Goal: Transaction & Acquisition: Book appointment/travel/reservation

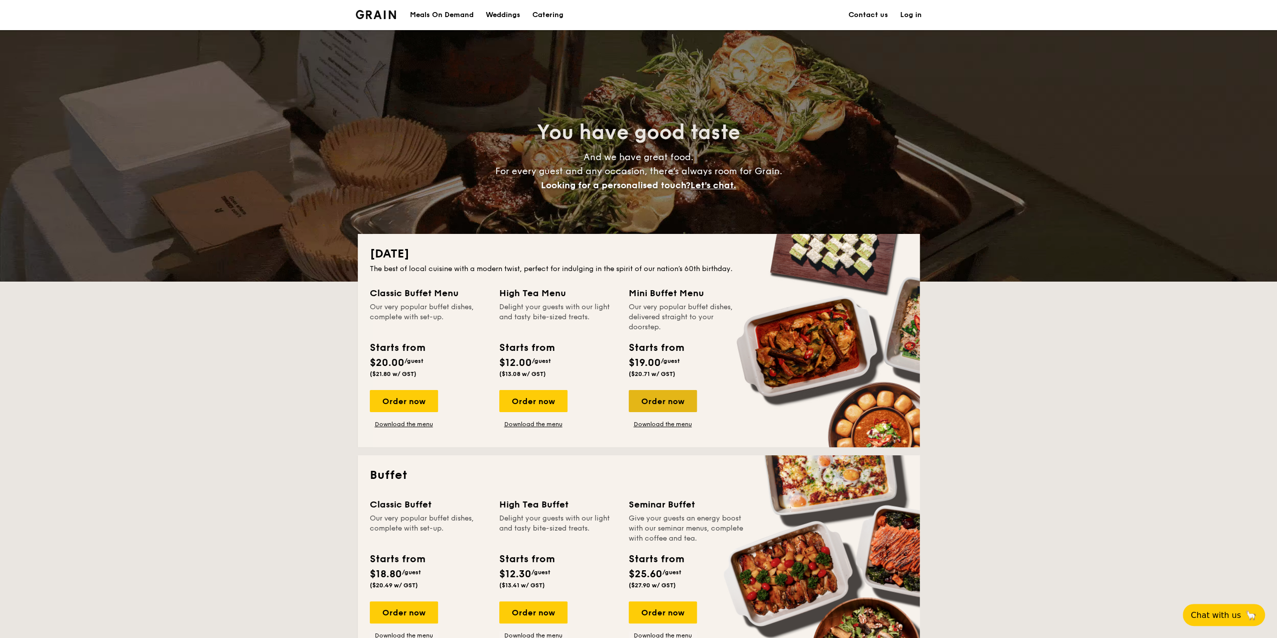
click at [650, 400] on div "Order now" at bounding box center [663, 401] width 68 height 22
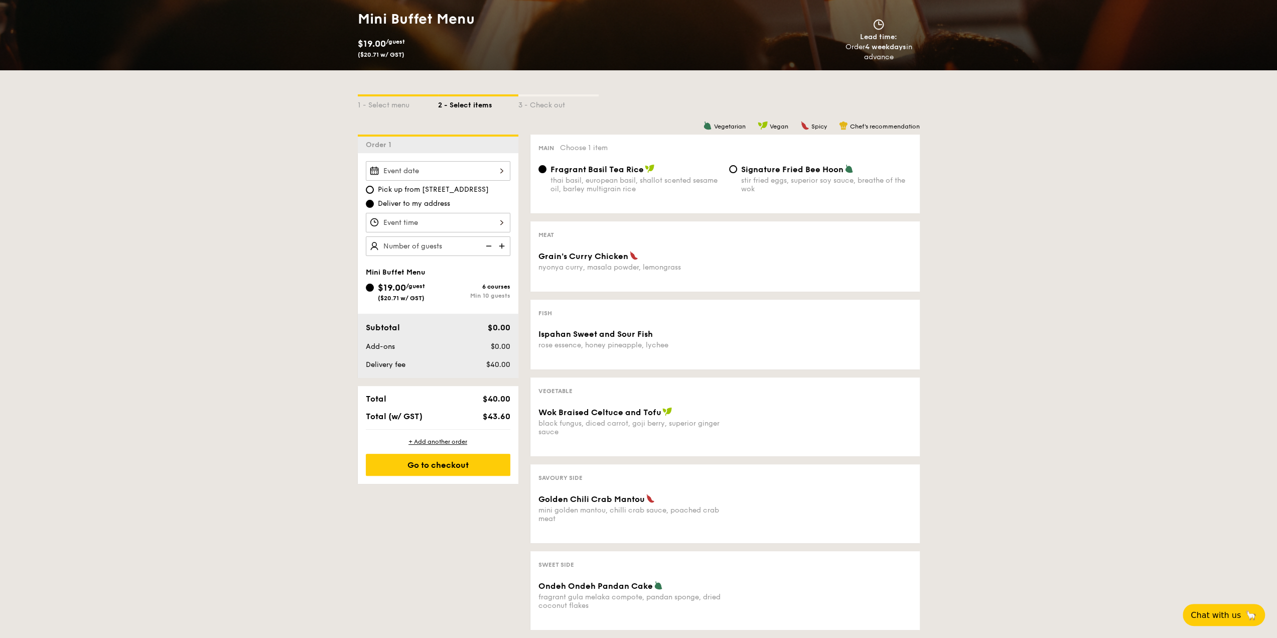
scroll to position [150, 0]
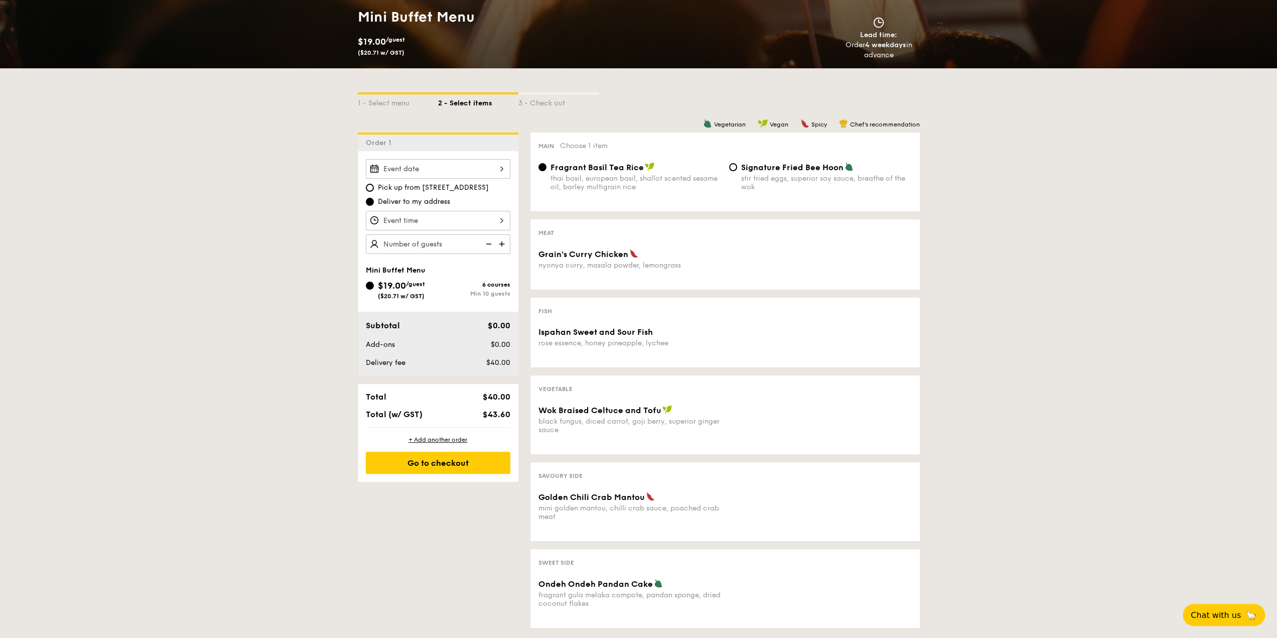
click at [441, 165] on div at bounding box center [438, 169] width 144 height 20
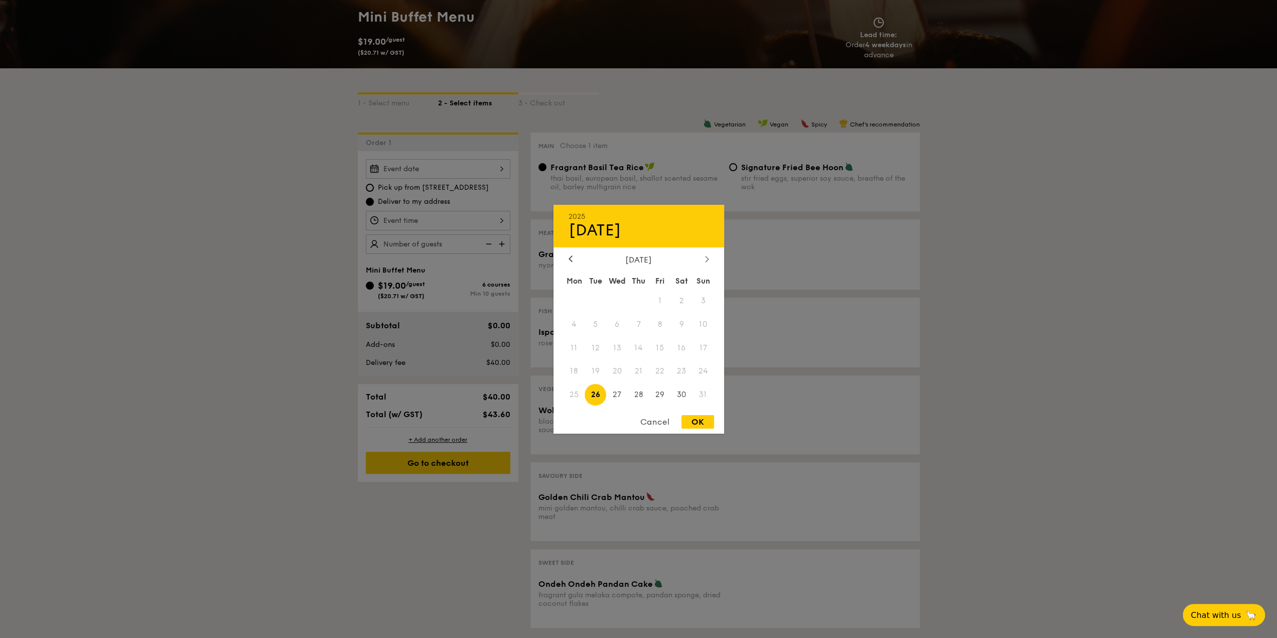
click at [707, 255] on icon at bounding box center [707, 258] width 4 height 7
click at [656, 300] on span "5" at bounding box center [660, 300] width 22 height 22
click at [568, 252] on div "2025 Aug [DATE] Tue Wed Thu Fri Sat Sun 1 2 3 4 5 6 7 8 9 10 11 12 13 14 15 16 …" at bounding box center [638, 318] width 171 height 229
click at [651, 424] on div "Cancel" at bounding box center [654, 422] width 49 height 14
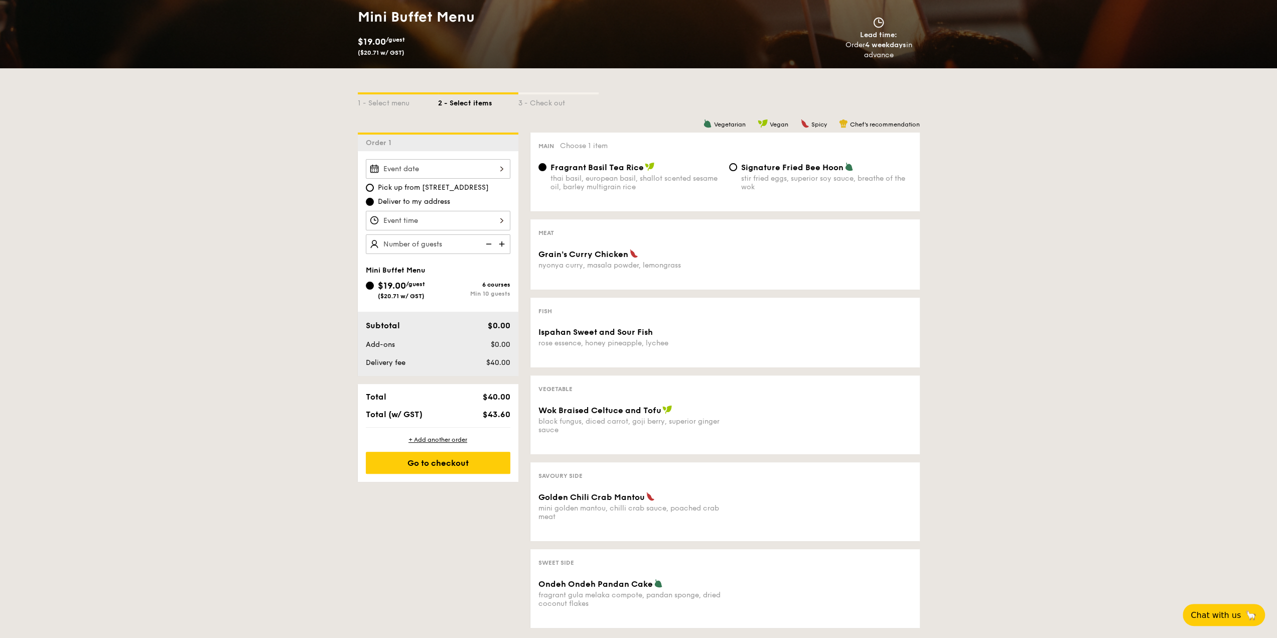
click at [432, 169] on div "2025 Aug [DATE] Tue Wed Thu Fri Sat Sun 1 2 3 4 5 6 7 8 9 10 11 12 13 14 15 16 …" at bounding box center [438, 169] width 144 height 20
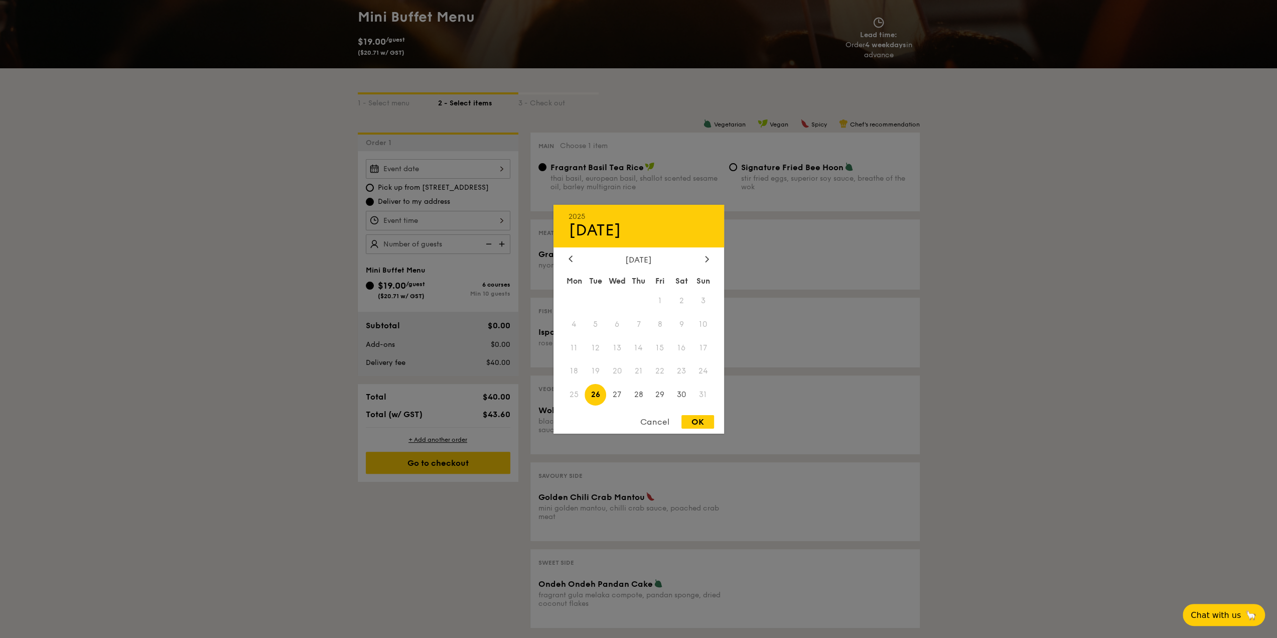
click at [665, 421] on div "Cancel" at bounding box center [654, 422] width 49 height 14
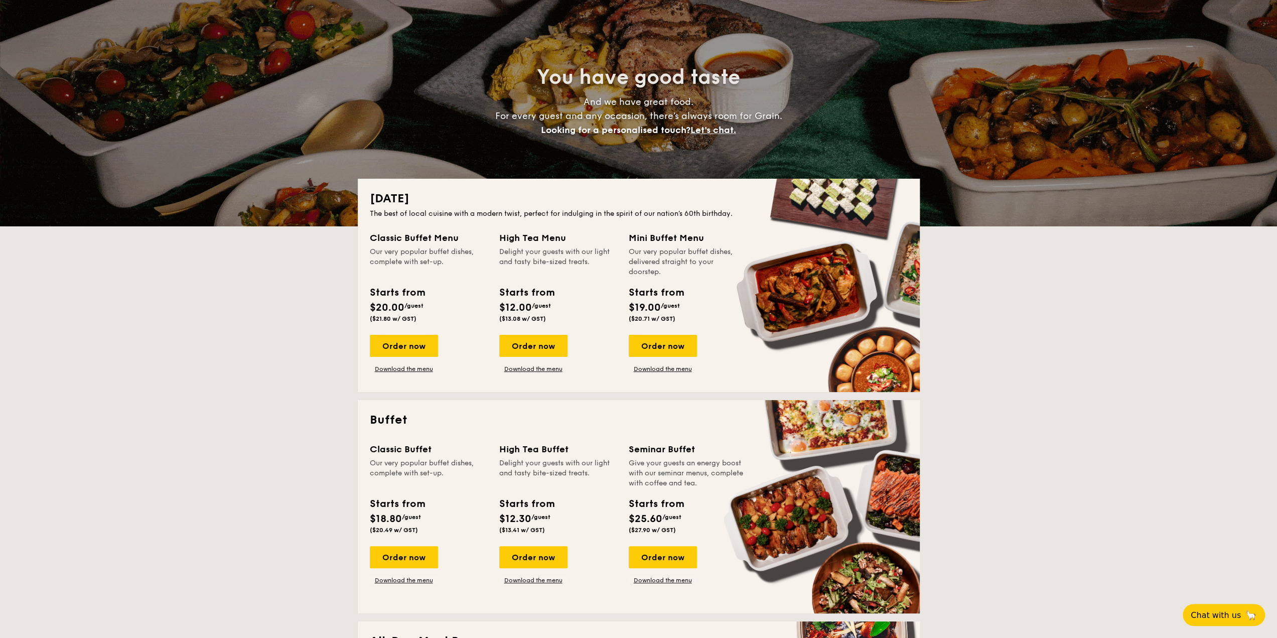
scroll to position [150, 0]
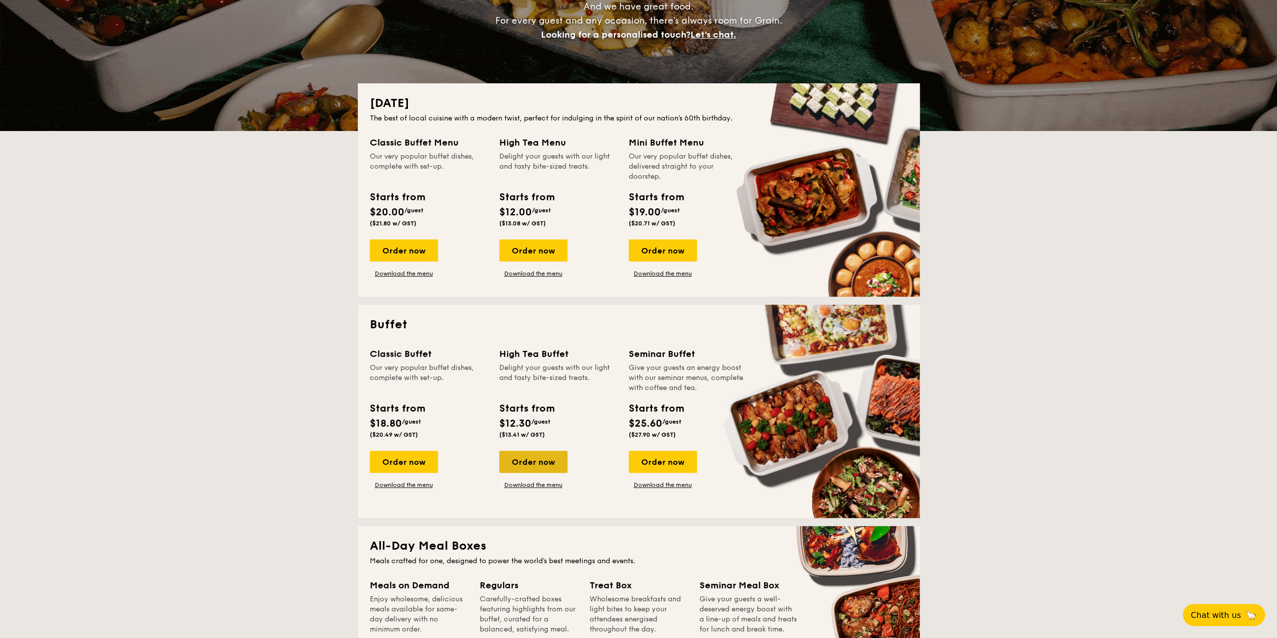
click at [538, 457] on div "Order now" at bounding box center [533, 461] width 68 height 22
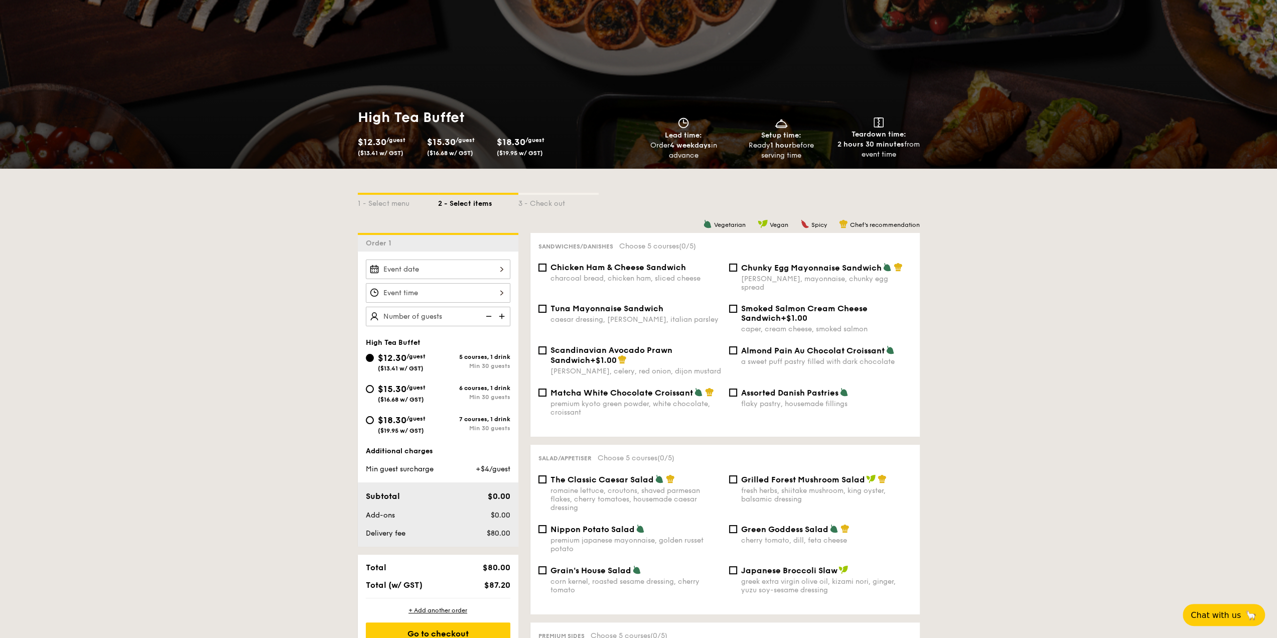
scroll to position [100, 0]
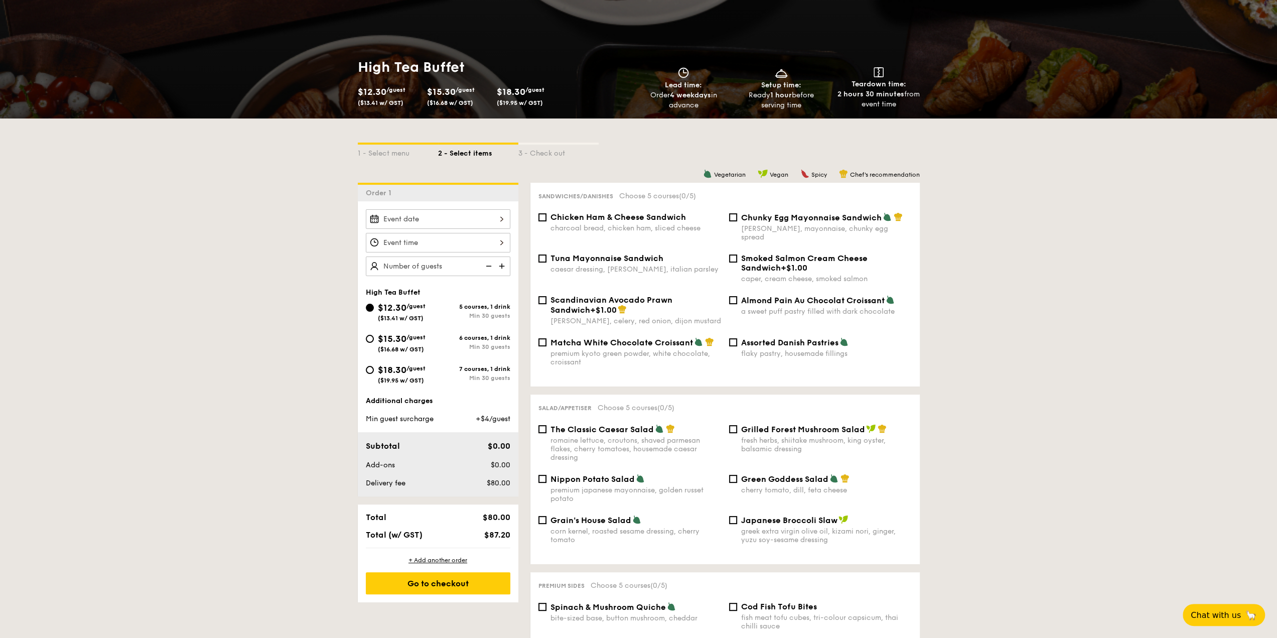
click at [401, 219] on div at bounding box center [438, 219] width 144 height 20
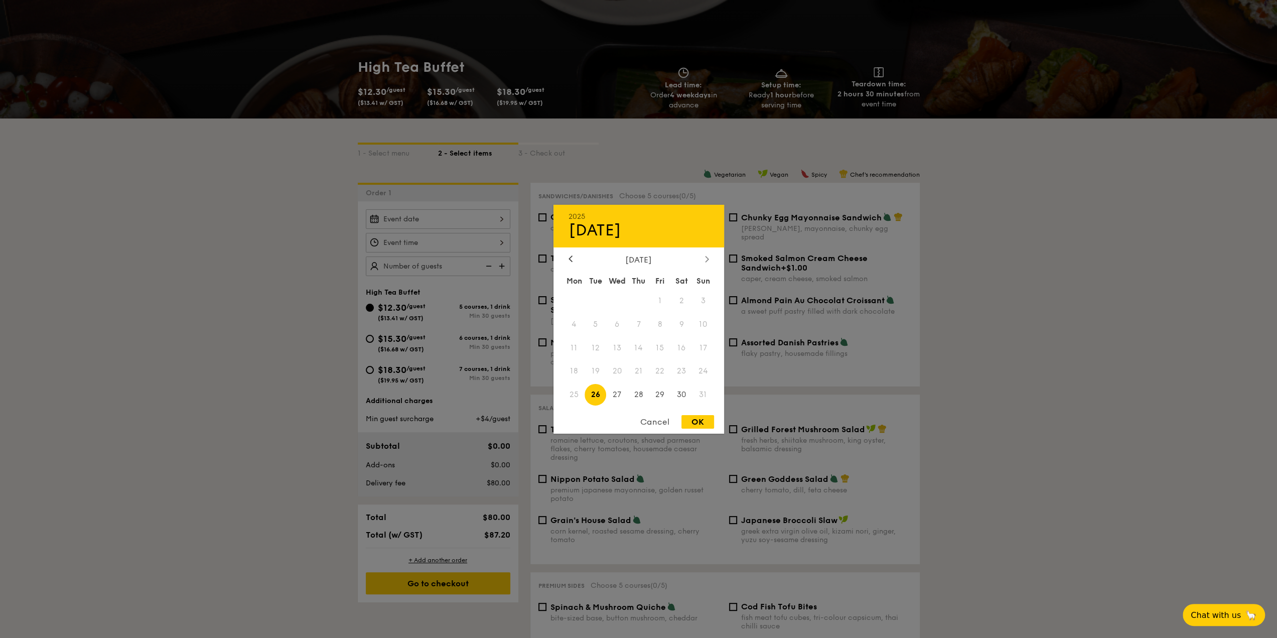
click at [705, 257] on icon at bounding box center [707, 258] width 4 height 7
click at [662, 299] on span "5" at bounding box center [660, 300] width 22 height 22
click at [692, 421] on div "OK" at bounding box center [697, 422] width 33 height 14
type input "[DATE]"
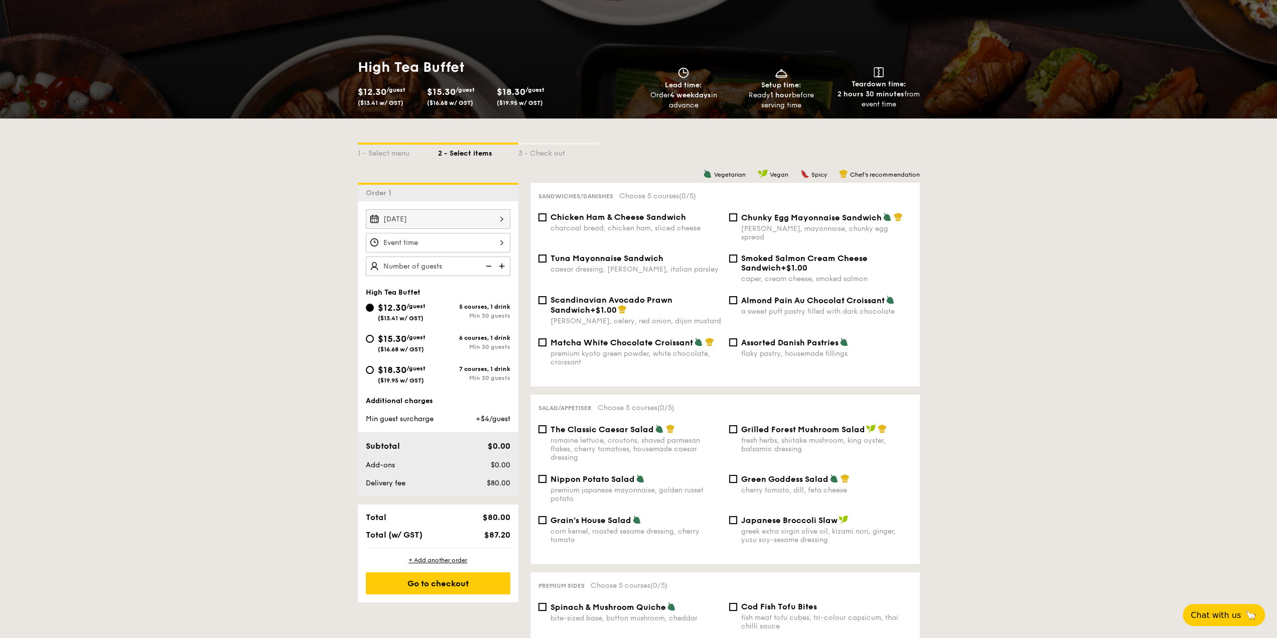
click at [373, 365] on div "$18.30 /guest ($19.95 w/ GST)" at bounding box center [402, 373] width 72 height 21
click at [373, 366] on input "$18.30 /guest ($19.95 w/ GST) 7 courses, 1 drink Min 30 guests" at bounding box center [370, 370] width 8 height 8
radio input "true"
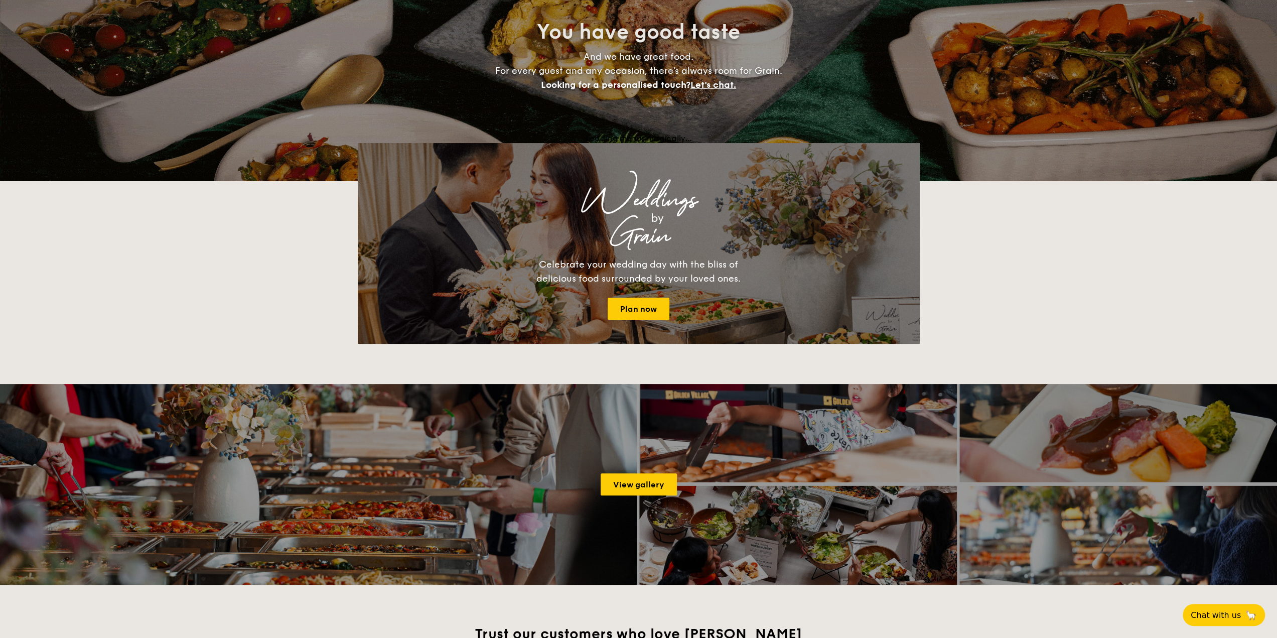
scroll to position [150, 0]
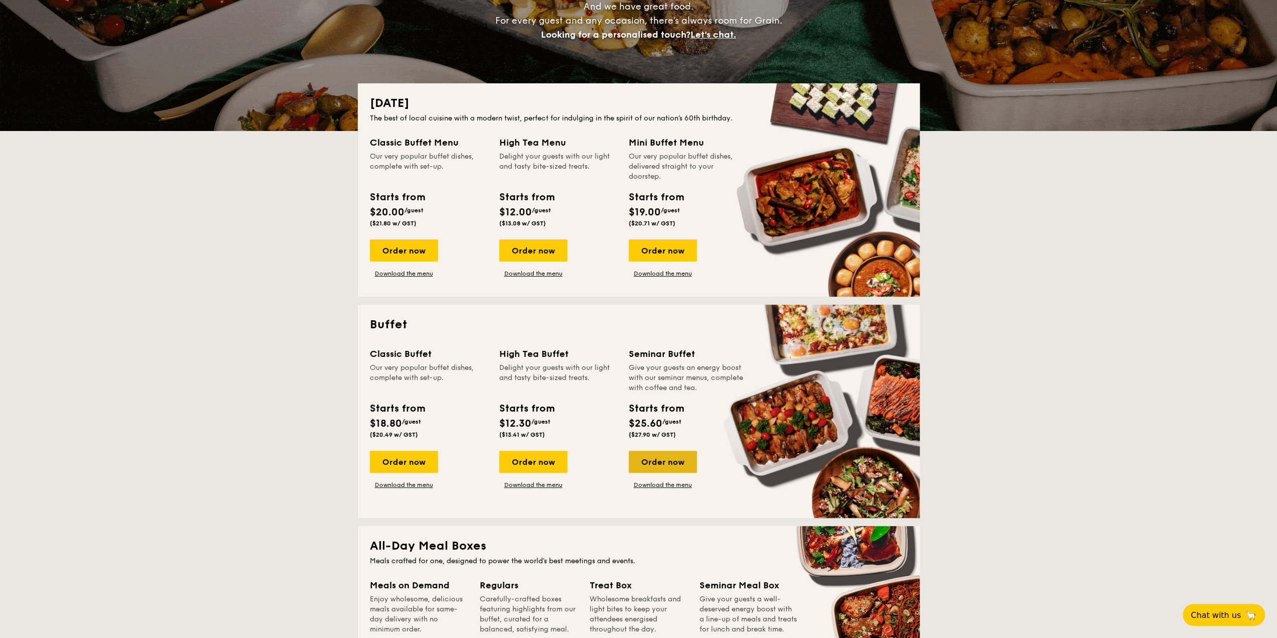
click at [679, 457] on div "Order now" at bounding box center [663, 461] width 68 height 22
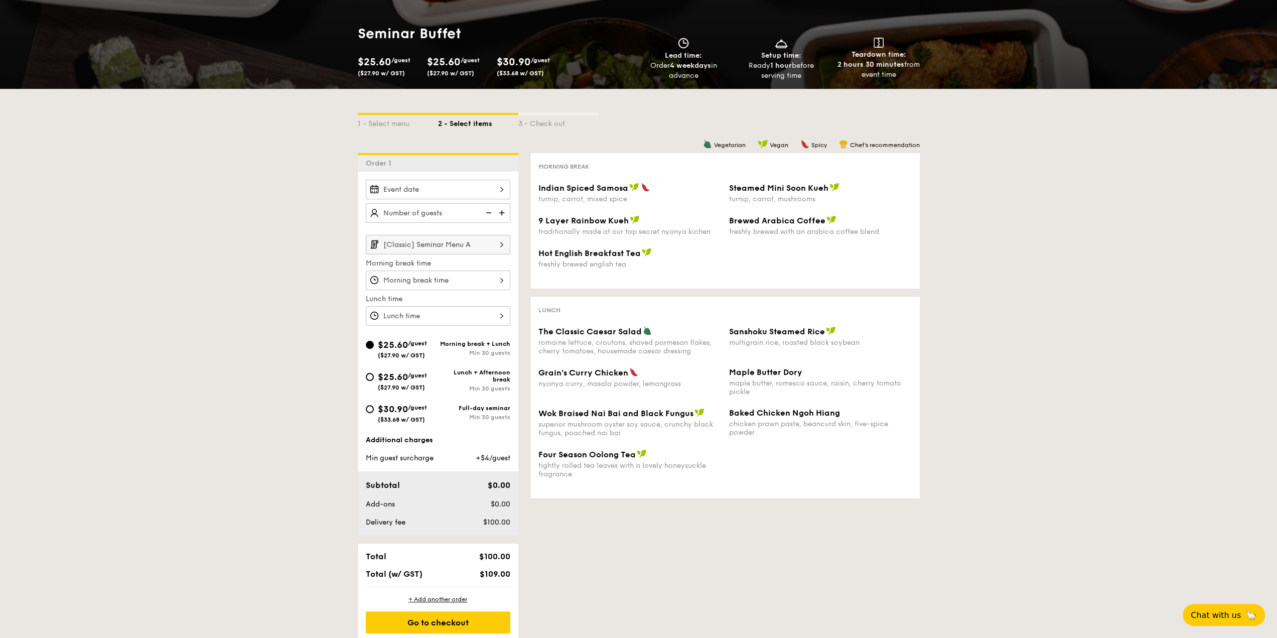
scroll to position [100, 0]
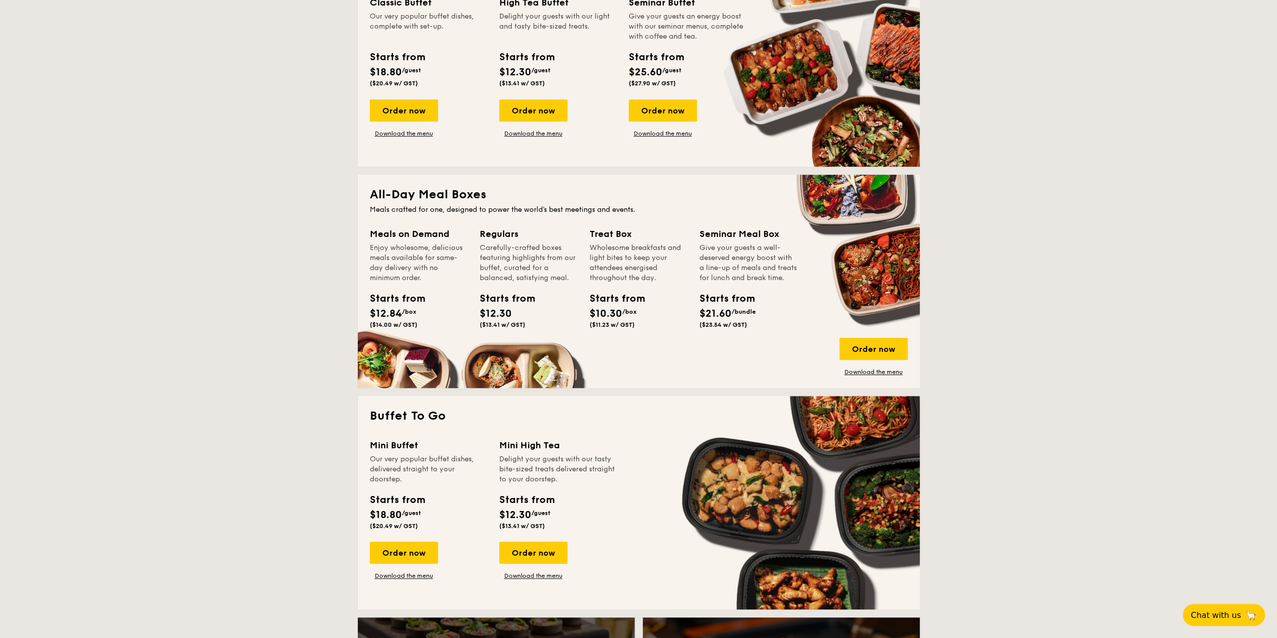
scroll to position [602, 0]
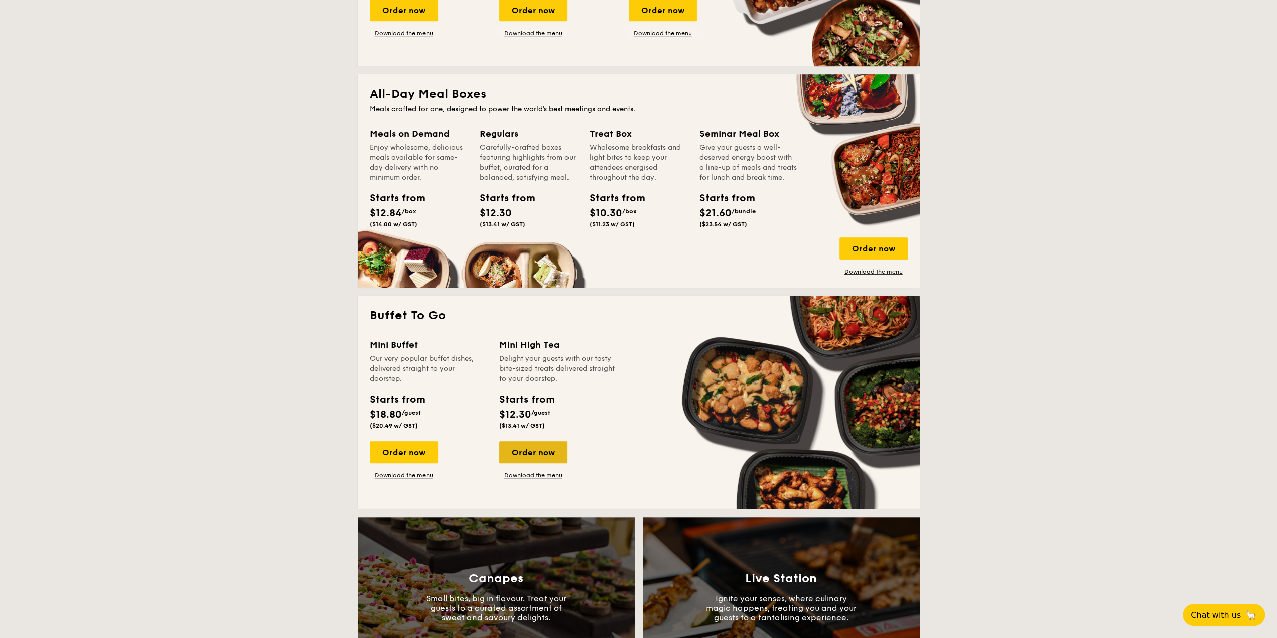
click at [551, 458] on div "Order now" at bounding box center [533, 452] width 68 height 22
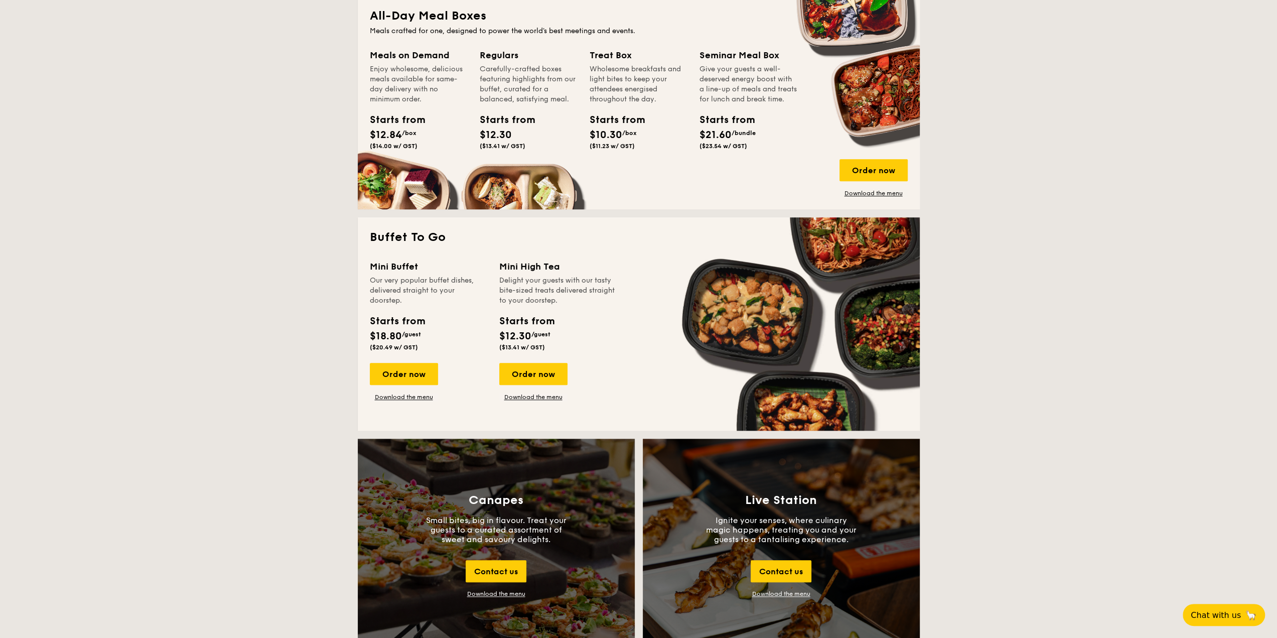
scroll to position [695, 0]
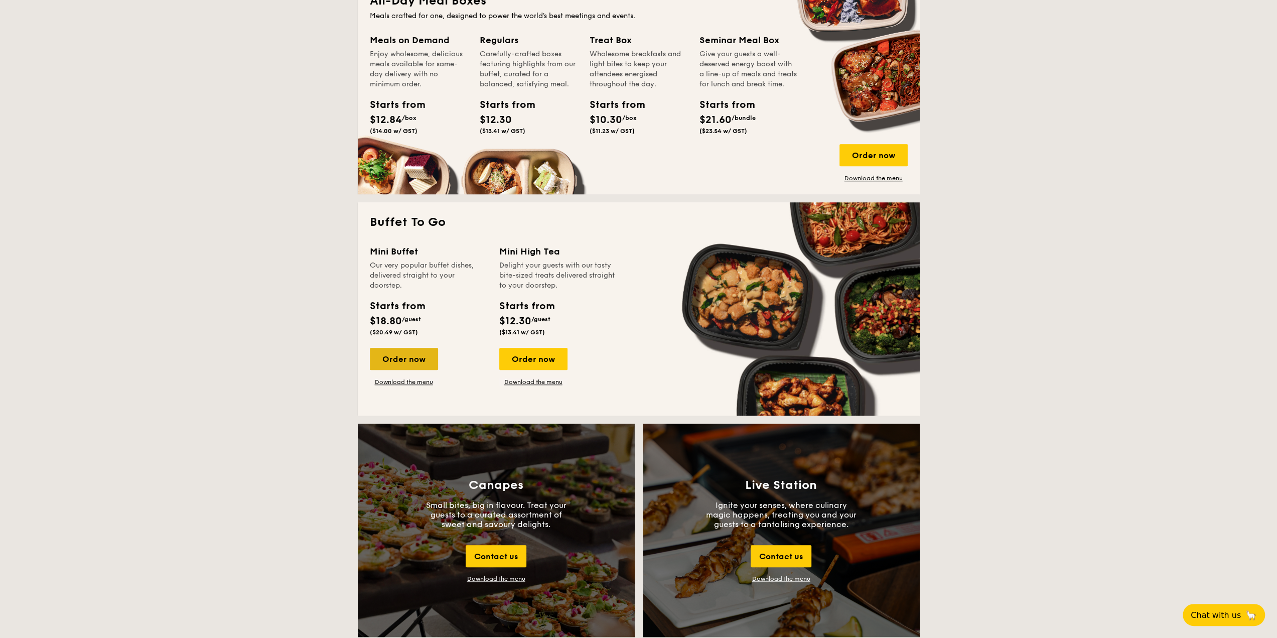
click at [398, 356] on div "Order now" at bounding box center [404, 359] width 68 height 22
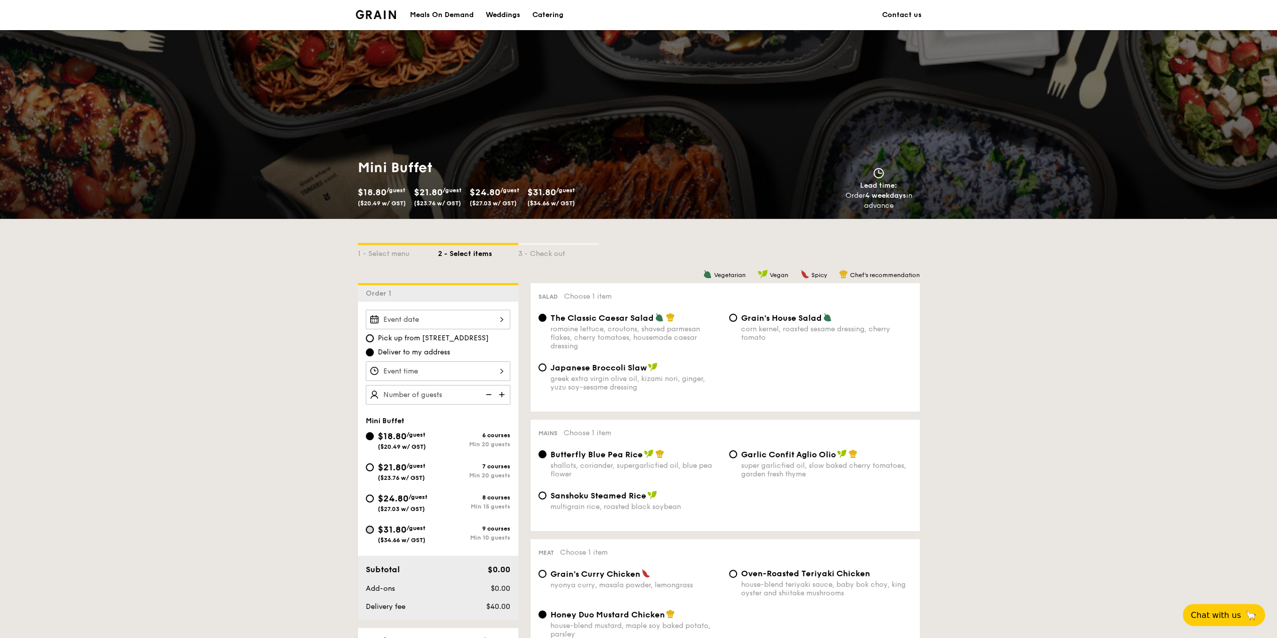
click at [368, 530] on input "$31.80 /guest ($34.66 w/ GST) 9 courses Min 10 guests" at bounding box center [370, 529] width 8 height 8
radio input "true"
radio input "false"
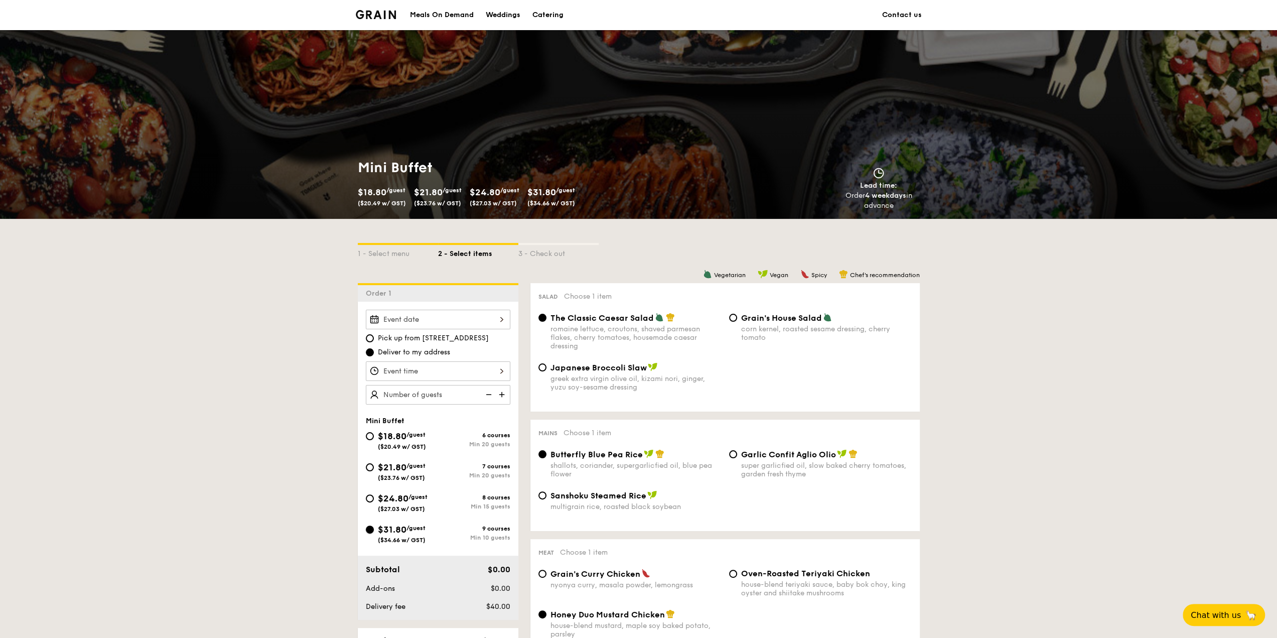
radio input "true"
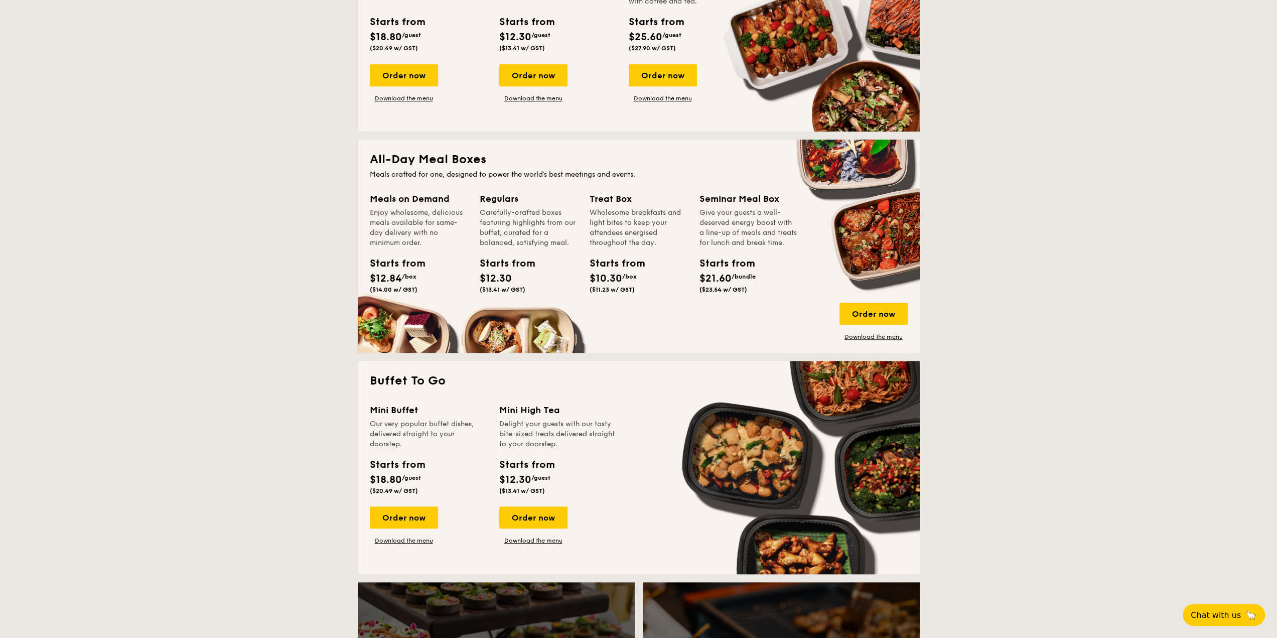
scroll to position [538, 0]
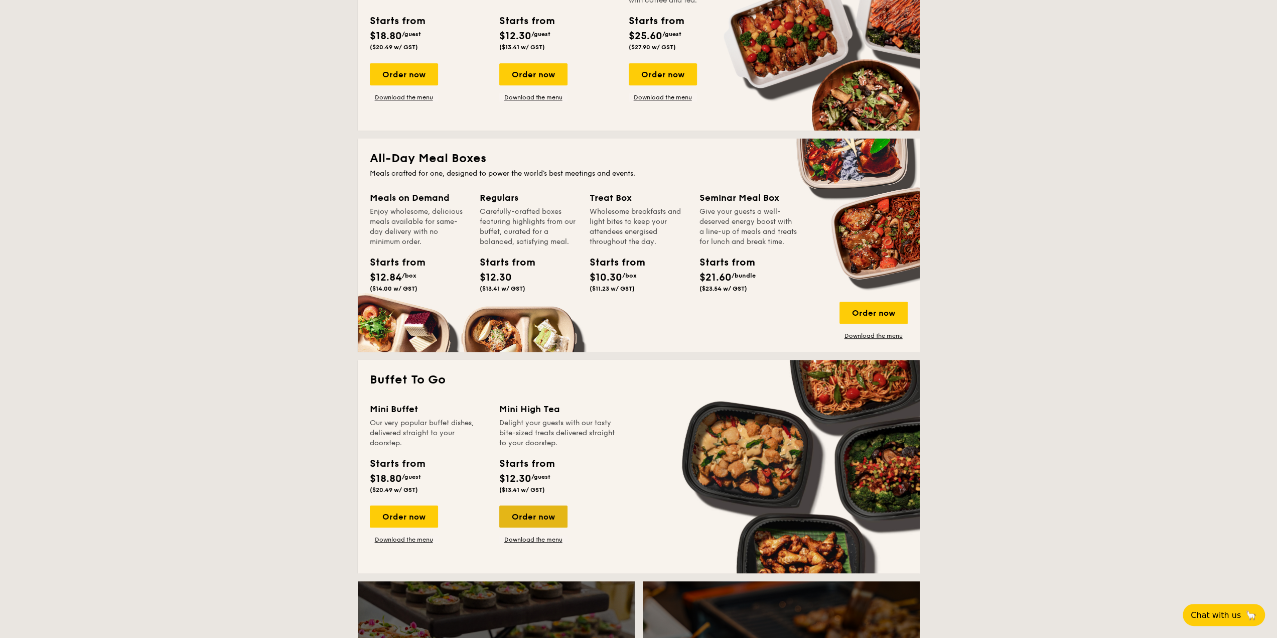
click at [551, 516] on div "Order now" at bounding box center [533, 516] width 68 height 22
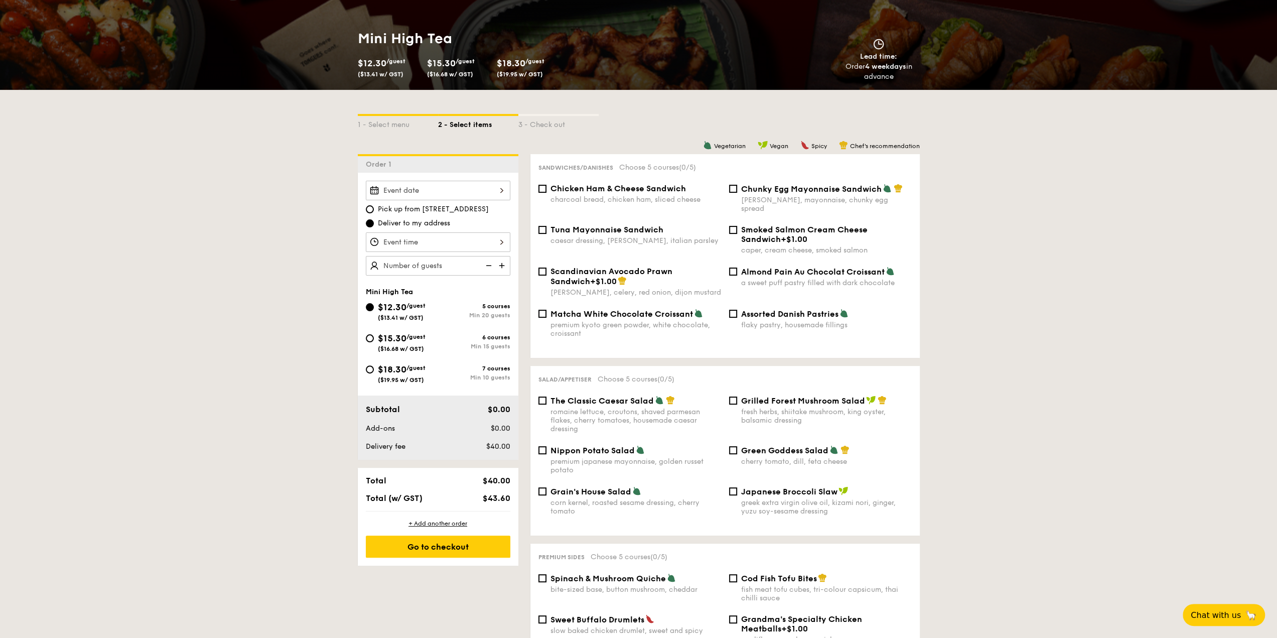
scroll to position [150, 0]
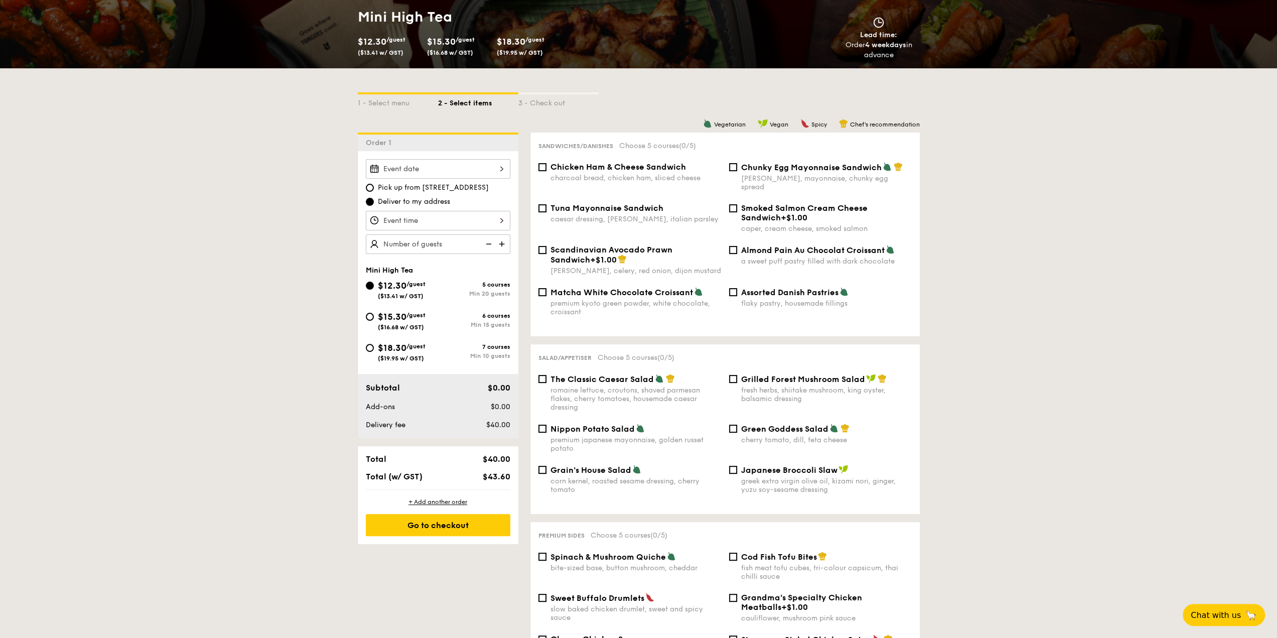
click at [464, 172] on div at bounding box center [438, 169] width 144 height 20
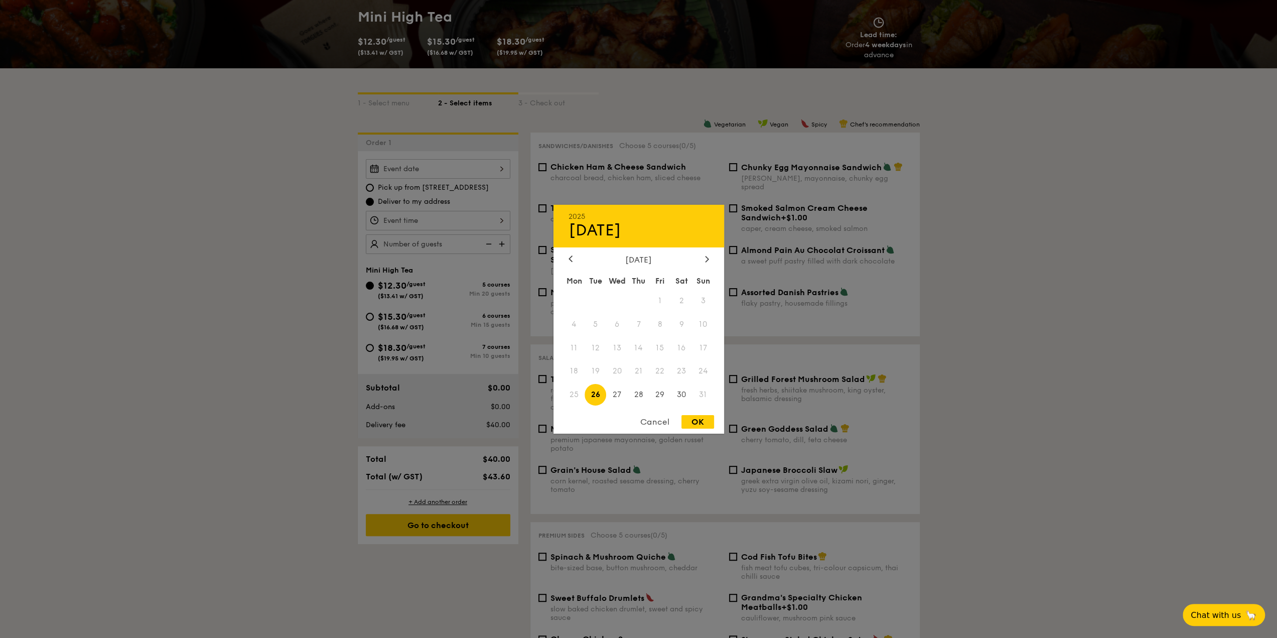
click at [699, 260] on div "[DATE]" at bounding box center [638, 259] width 140 height 10
click at [704, 257] on div at bounding box center [706, 259] width 9 height 10
click at [661, 298] on span "5" at bounding box center [660, 300] width 22 height 22
click at [707, 419] on div "OK" at bounding box center [697, 422] width 33 height 14
type input "[DATE]"
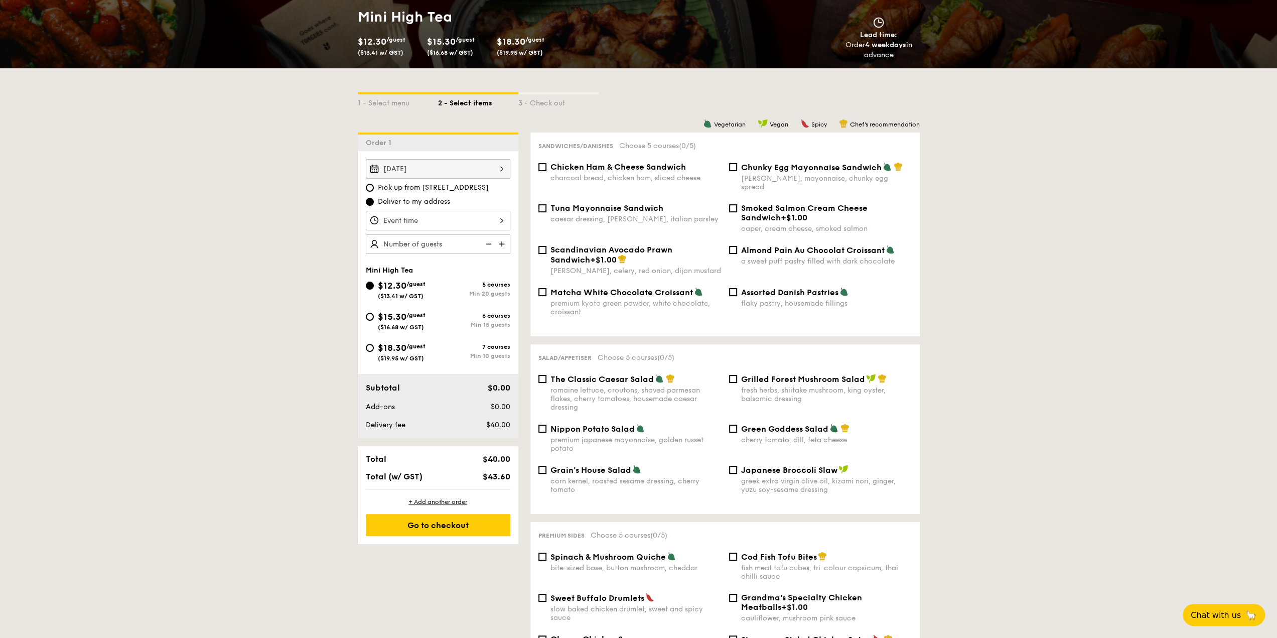
click at [488, 222] on div at bounding box center [438, 221] width 144 height 20
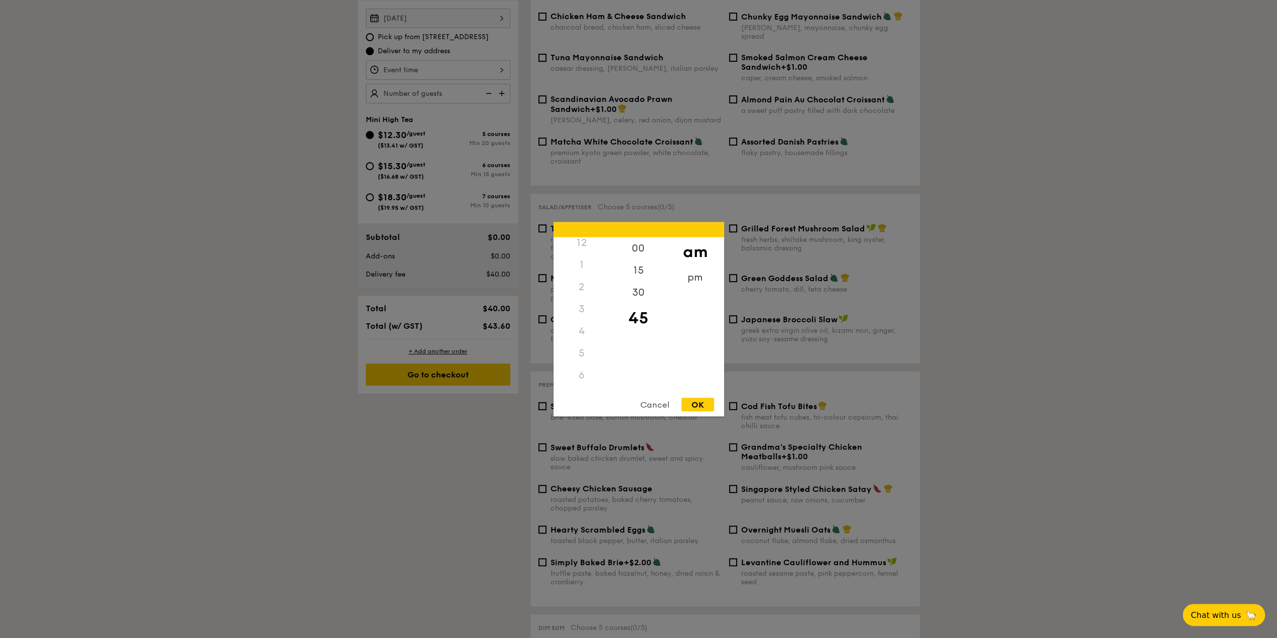
scroll to position [0, 0]
click at [584, 248] on div "12" at bounding box center [581, 248] width 57 height 22
click at [692, 274] on div "pm" at bounding box center [695, 280] width 57 height 29
click at [584, 247] on div "12" at bounding box center [581, 251] width 57 height 29
click at [637, 258] on div "00" at bounding box center [638, 251] width 57 height 29
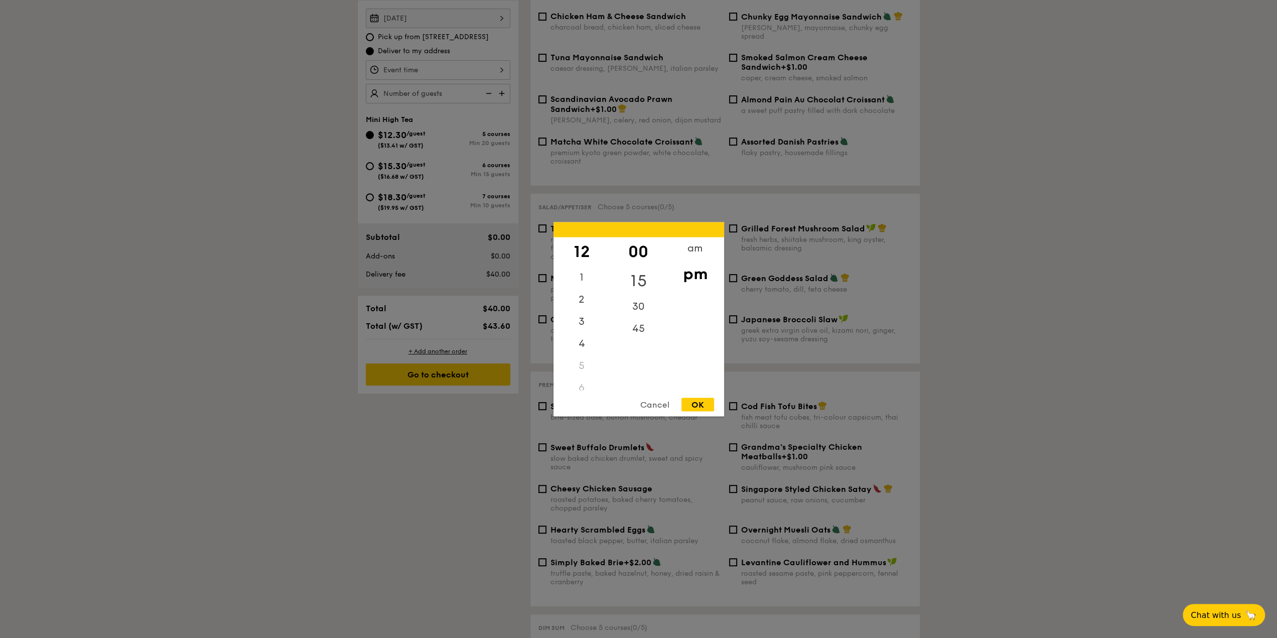
click at [642, 285] on div "15" at bounding box center [638, 280] width 57 height 29
click at [700, 403] on div "OK" at bounding box center [697, 404] width 33 height 14
type input "12:15PM"
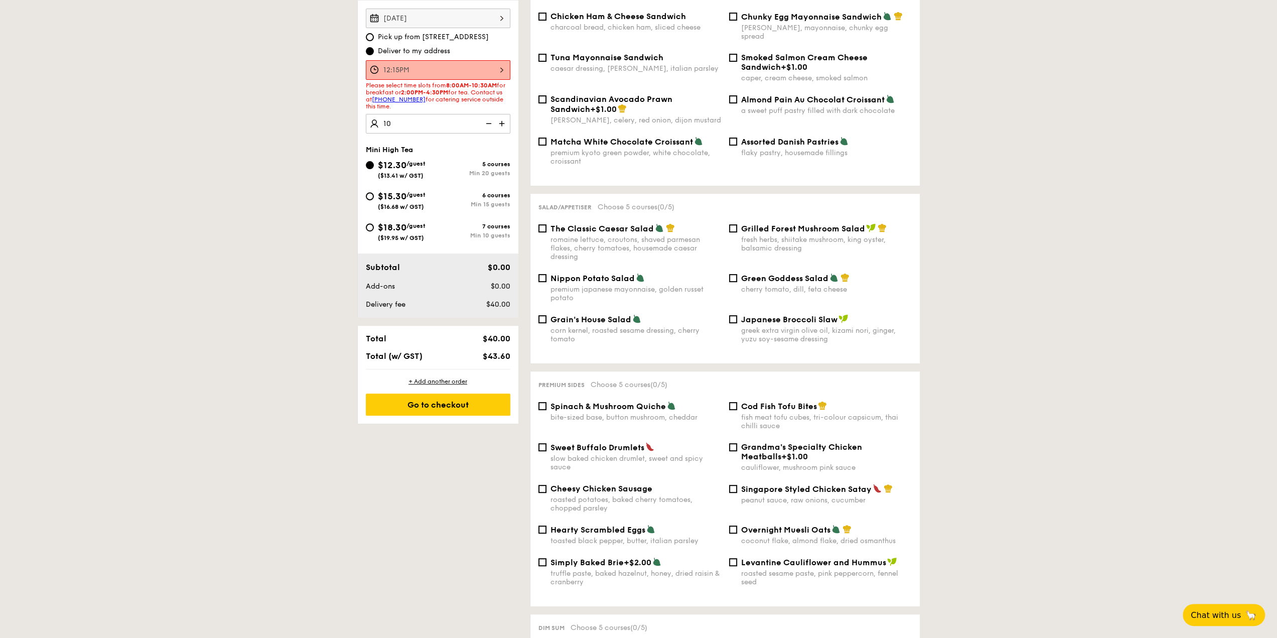
type input "20 guests"
click at [376, 230] on div "$18.30 /guest ($19.95 w/ GST)" at bounding box center [402, 230] width 72 height 21
click at [374, 230] on input "$18.30 /guest ($19.95 w/ GST) 7 courses Min 10 guests" at bounding box center [370, 227] width 8 height 8
radio input "true"
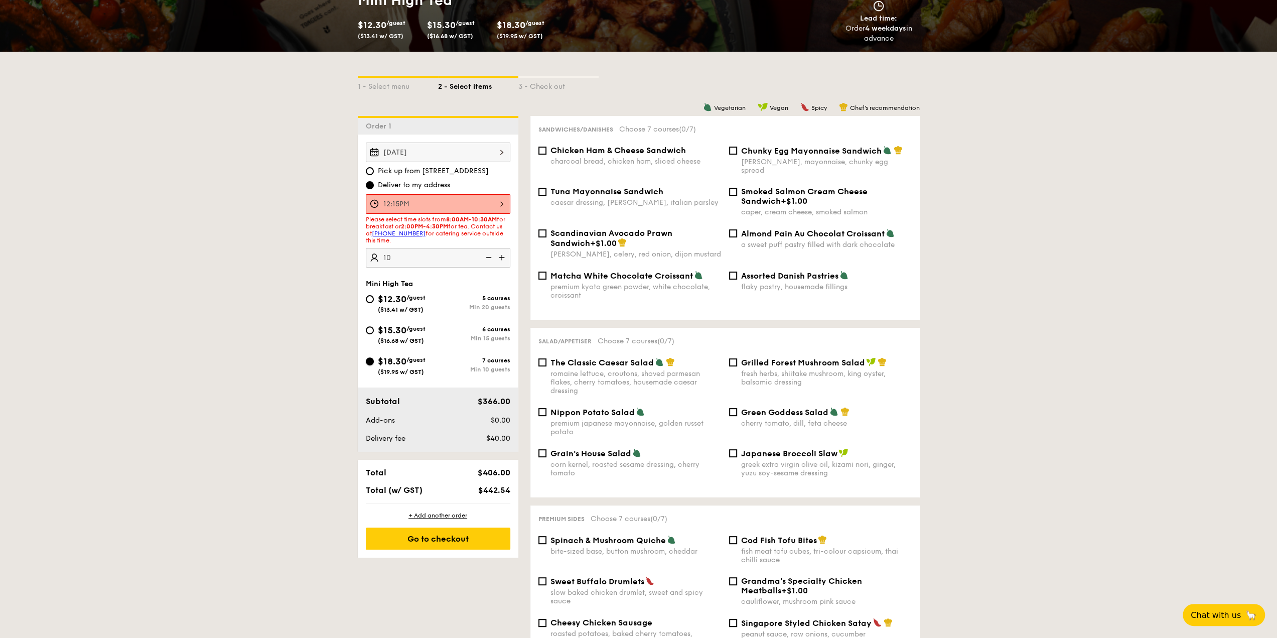
scroll to position [150, 0]
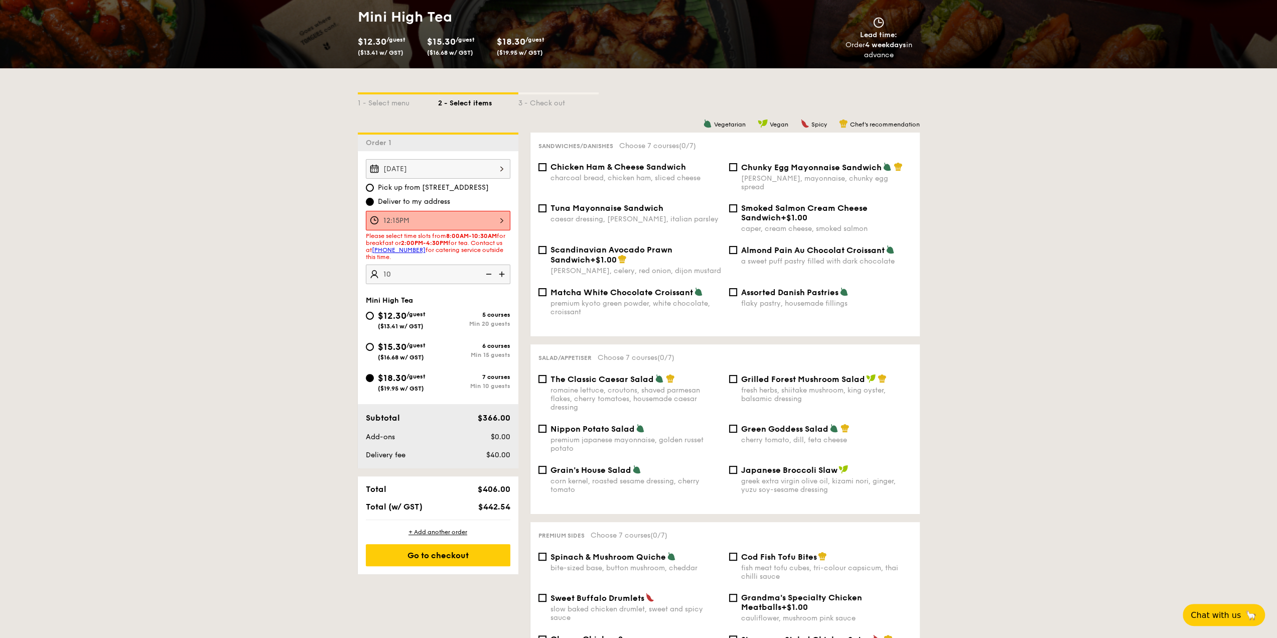
click at [491, 274] on img at bounding box center [487, 273] width 15 height 19
type input "10 guests"
click at [491, 274] on img at bounding box center [487, 273] width 15 height 19
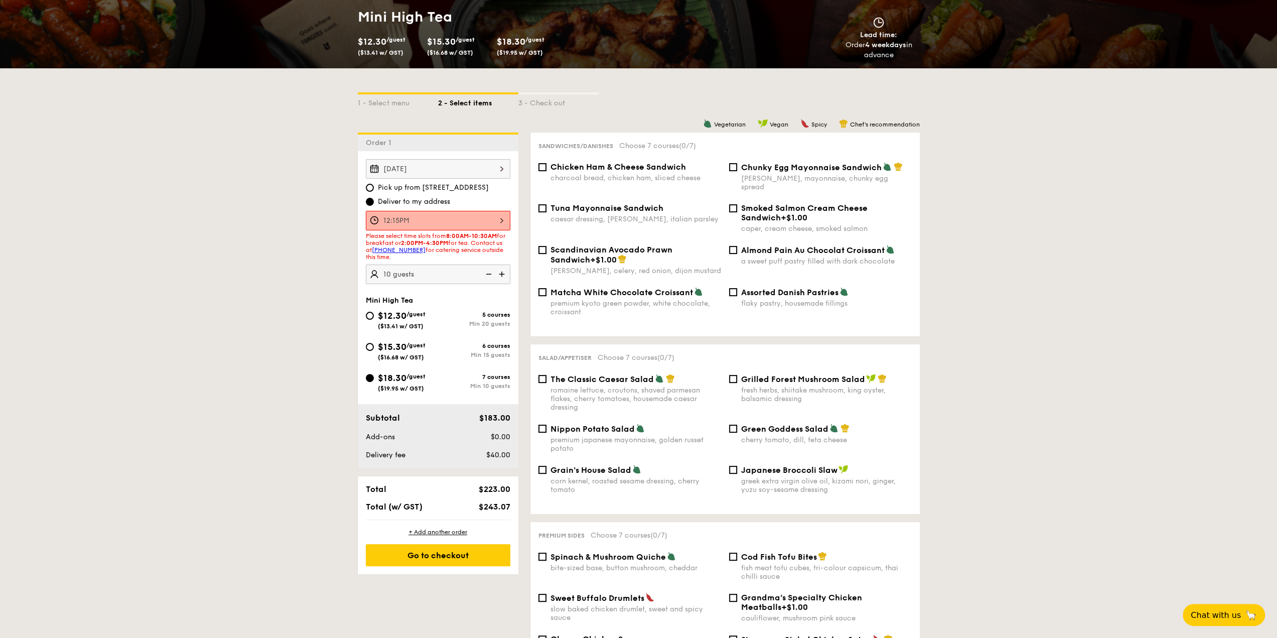
click at [491, 274] on img at bounding box center [487, 273] width 15 height 19
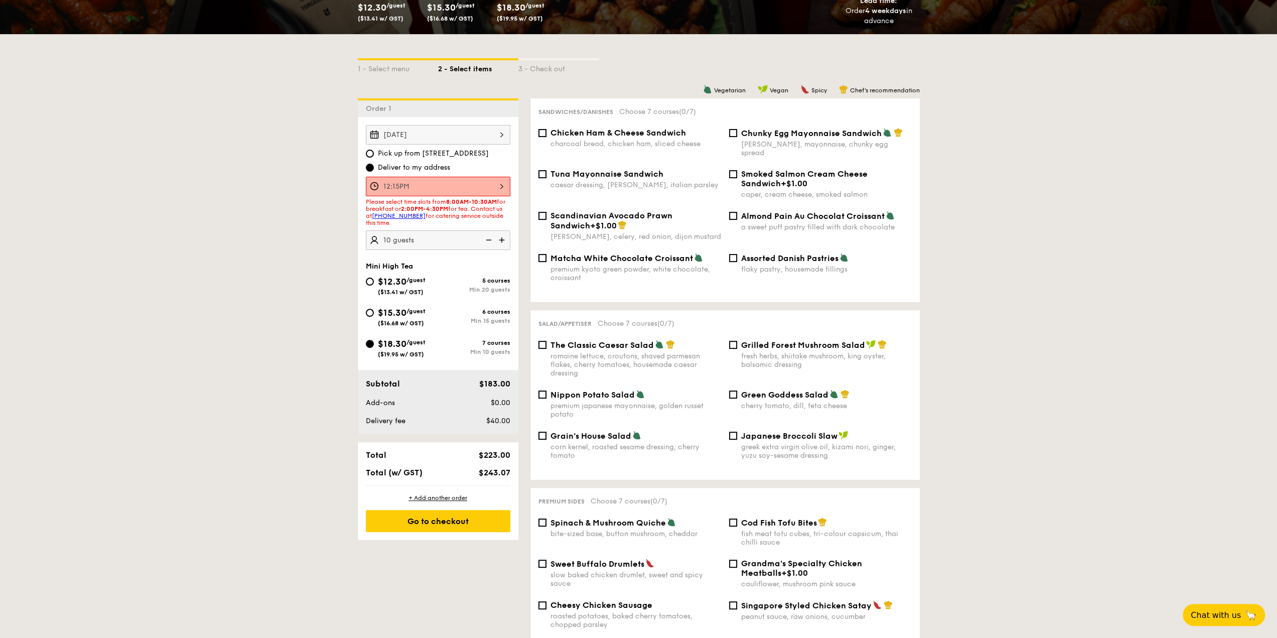
scroll to position [201, 0]
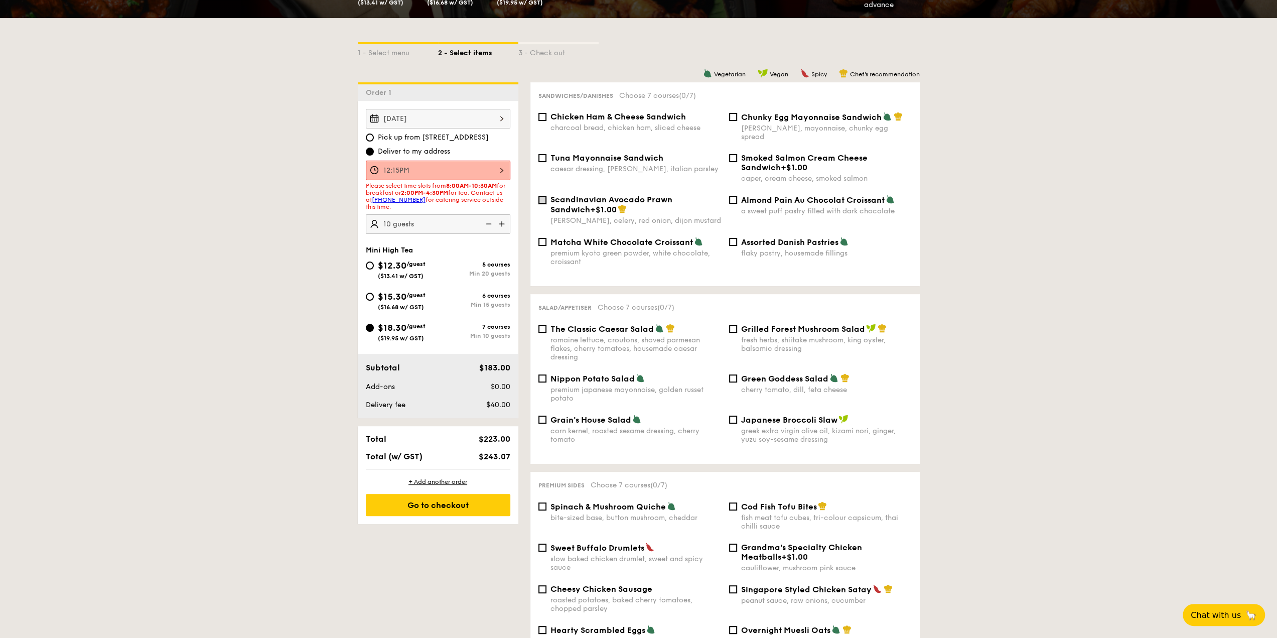
click at [540, 196] on input "Scandinavian Avocado Prawn Sandwich +$1.00 [PERSON_NAME], celery, red onion, di…" at bounding box center [542, 200] width 8 height 8
checkbox input "true"
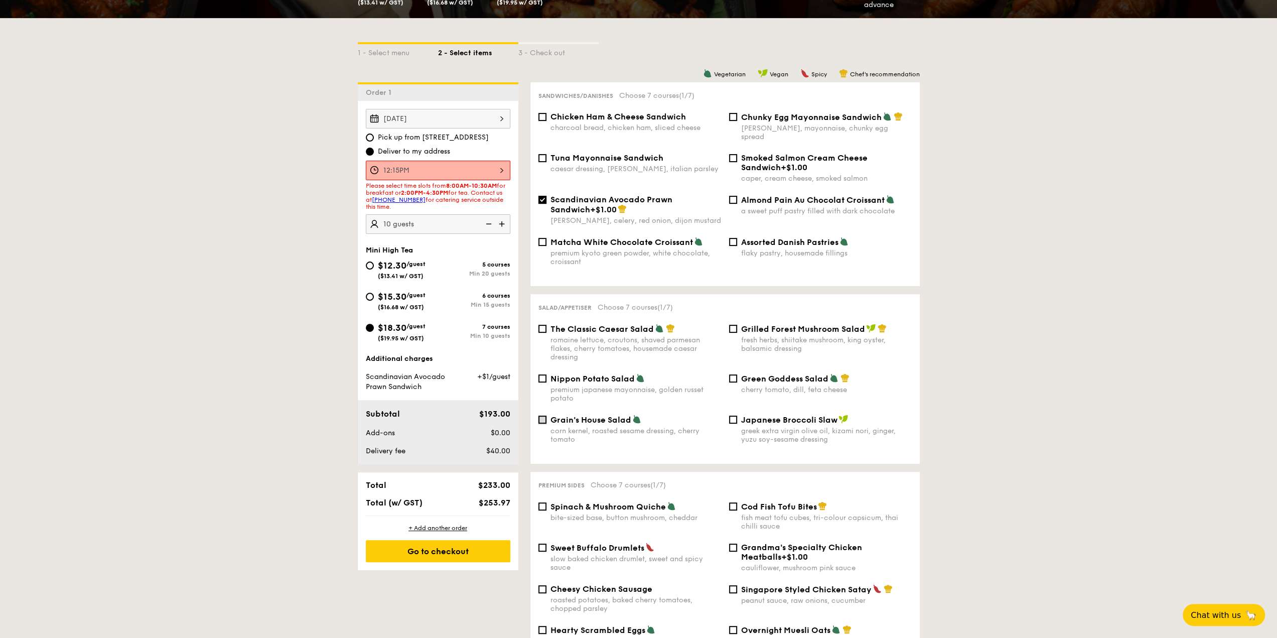
click at [543, 415] on input "Grain's House Salad corn kernel, roasted sesame dressing, cherry tomato" at bounding box center [542, 419] width 8 height 8
checkbox input "true"
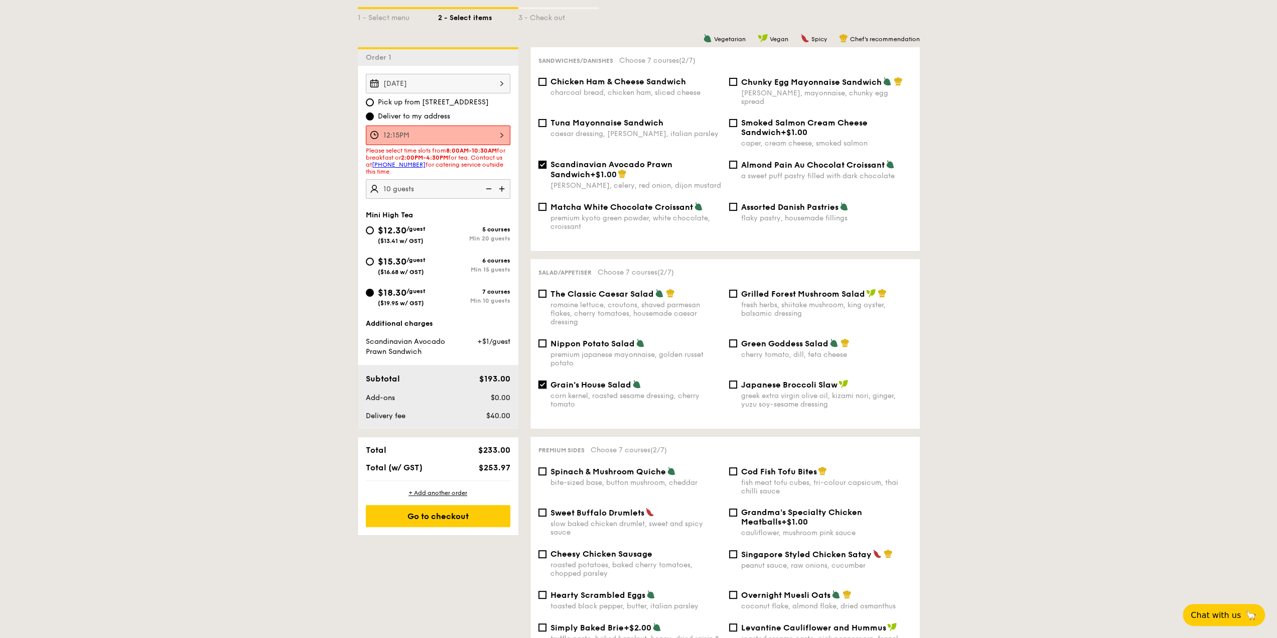
scroll to position [301, 0]
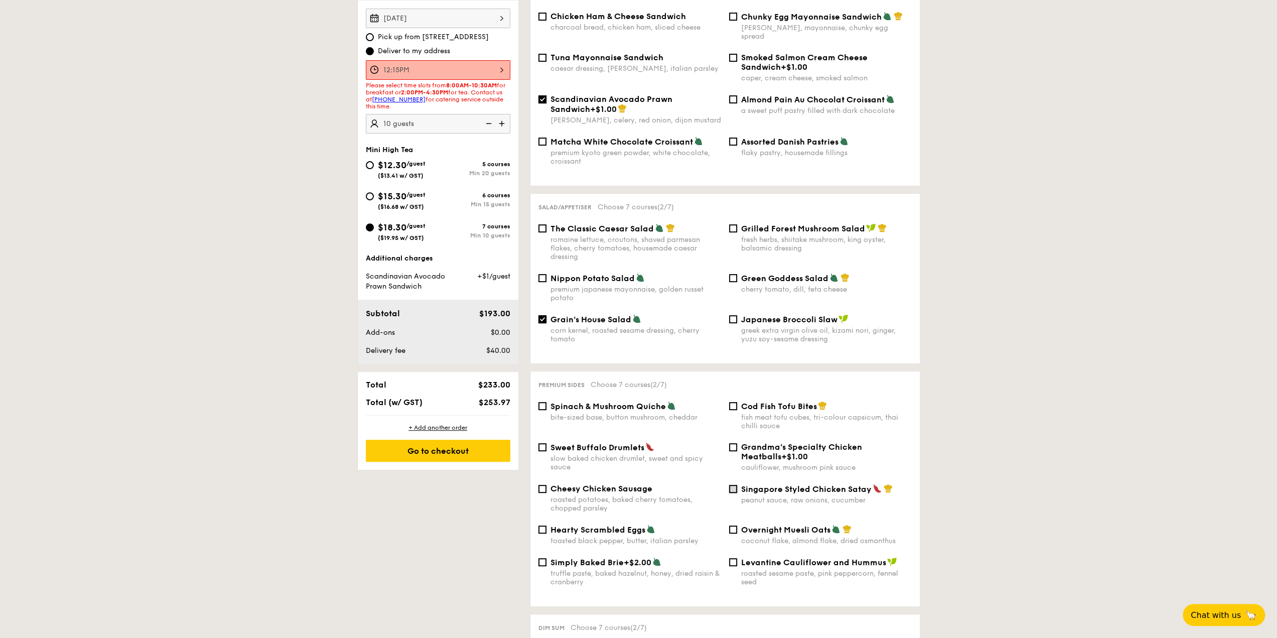
click at [732, 485] on input "Singapore Styled Chicken Satay peanut sauce, raw onions, cucumber" at bounding box center [733, 489] width 8 height 8
checkbox input "true"
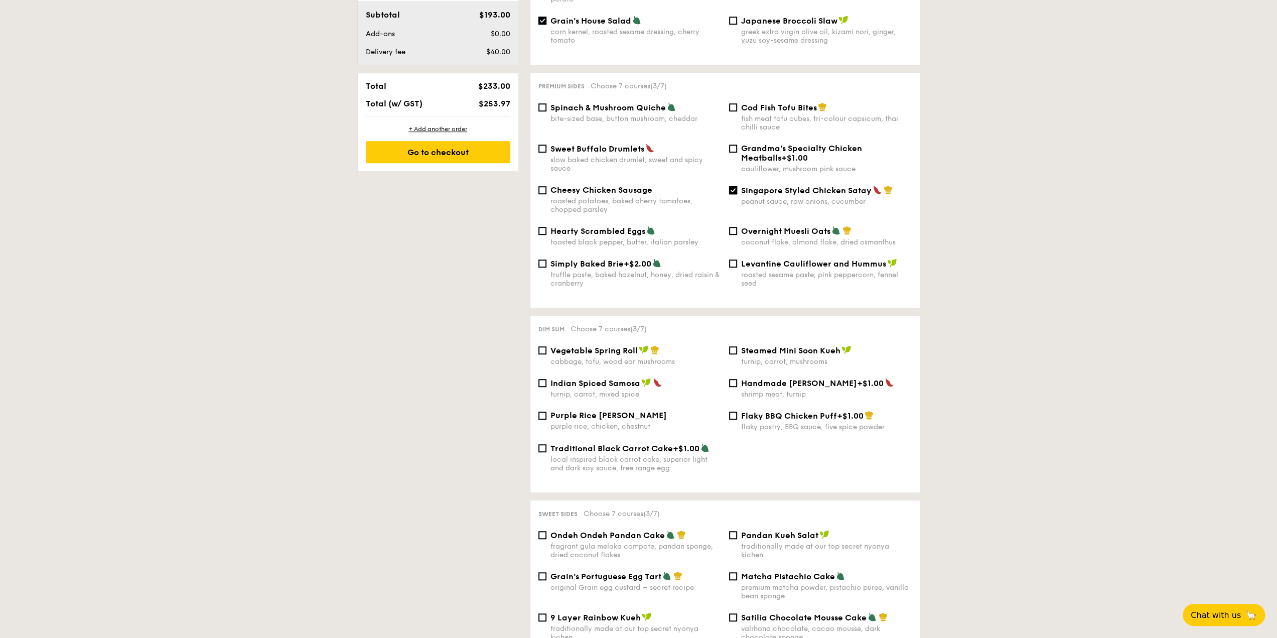
scroll to position [602, 0]
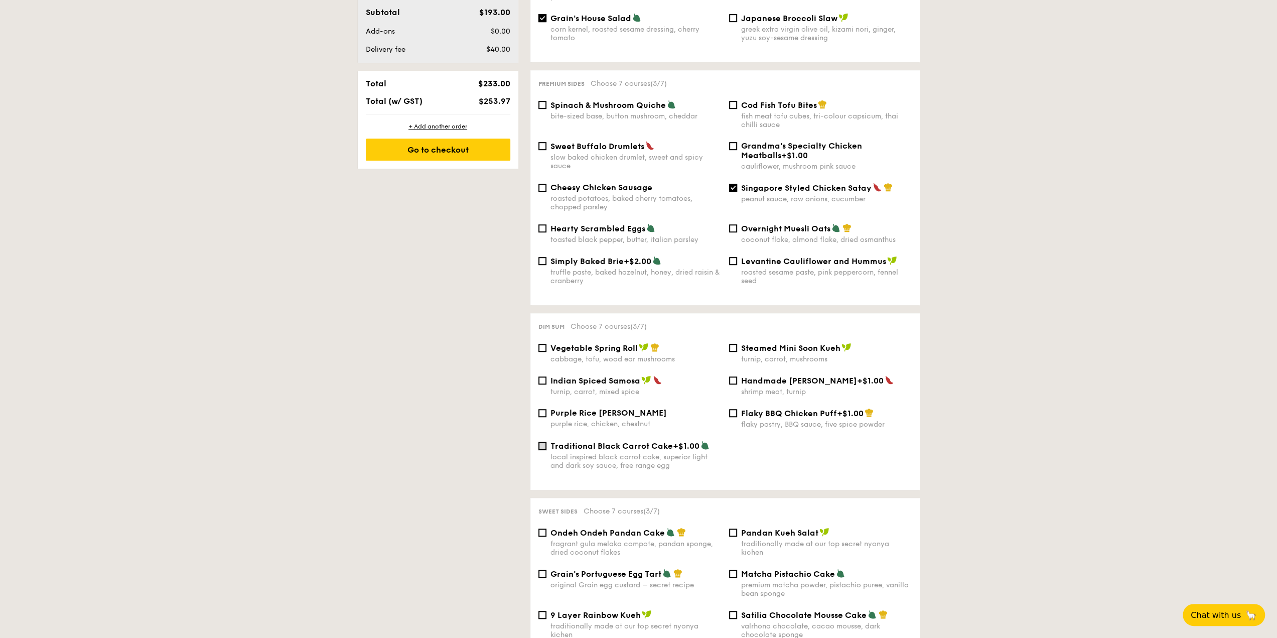
click at [541, 445] on input "Traditional Black Carrot Cake +$1.00 local inspired black carrot cake, superior…" at bounding box center [542, 445] width 8 height 8
checkbox input "true"
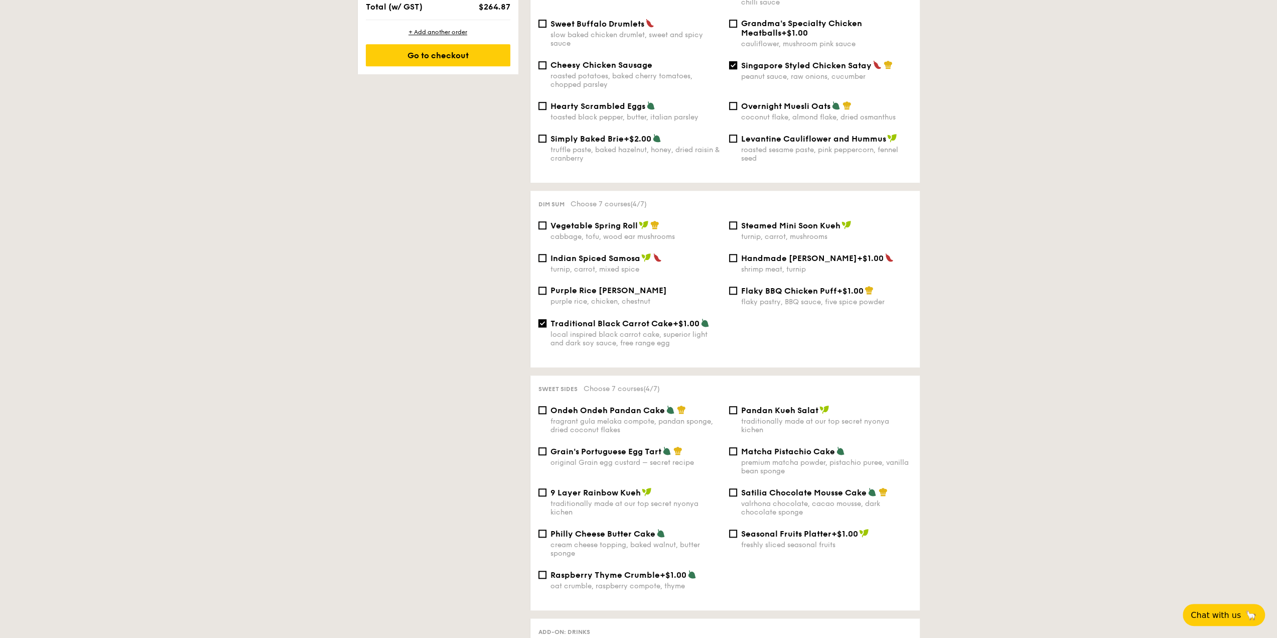
scroll to position [730, 0]
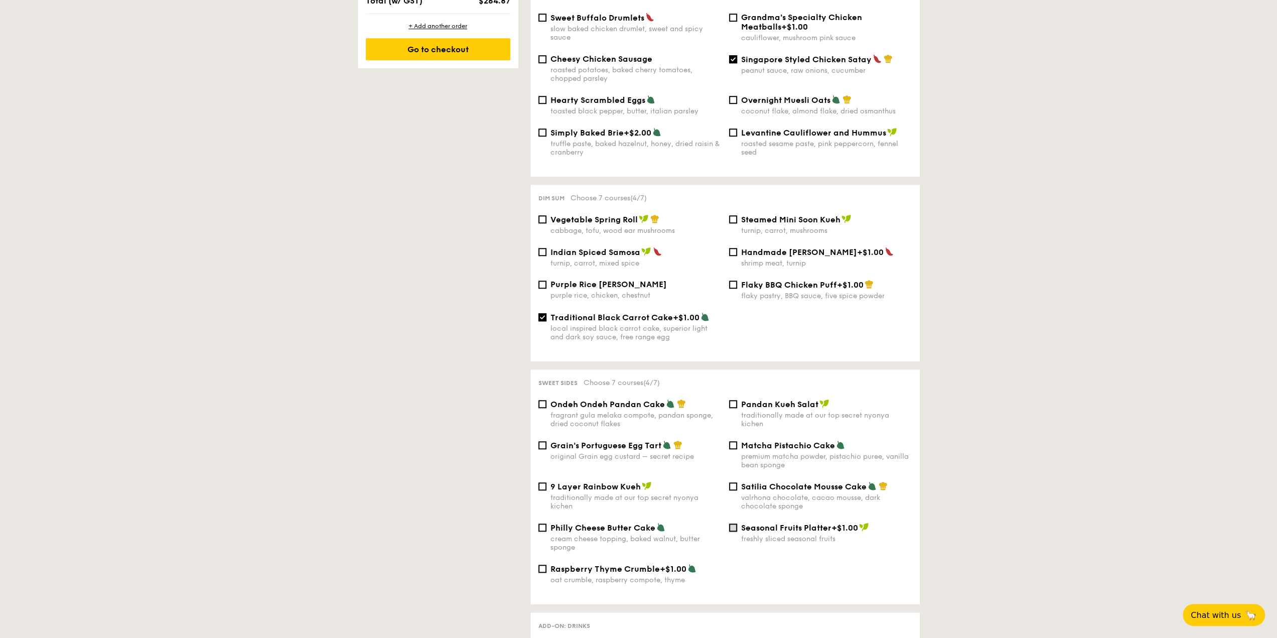
click at [731, 530] on input "Seasonal Fruits Platter +$1.00 freshly sliced seasonal fruits" at bounding box center [733, 527] width 8 height 8
checkbox input "true"
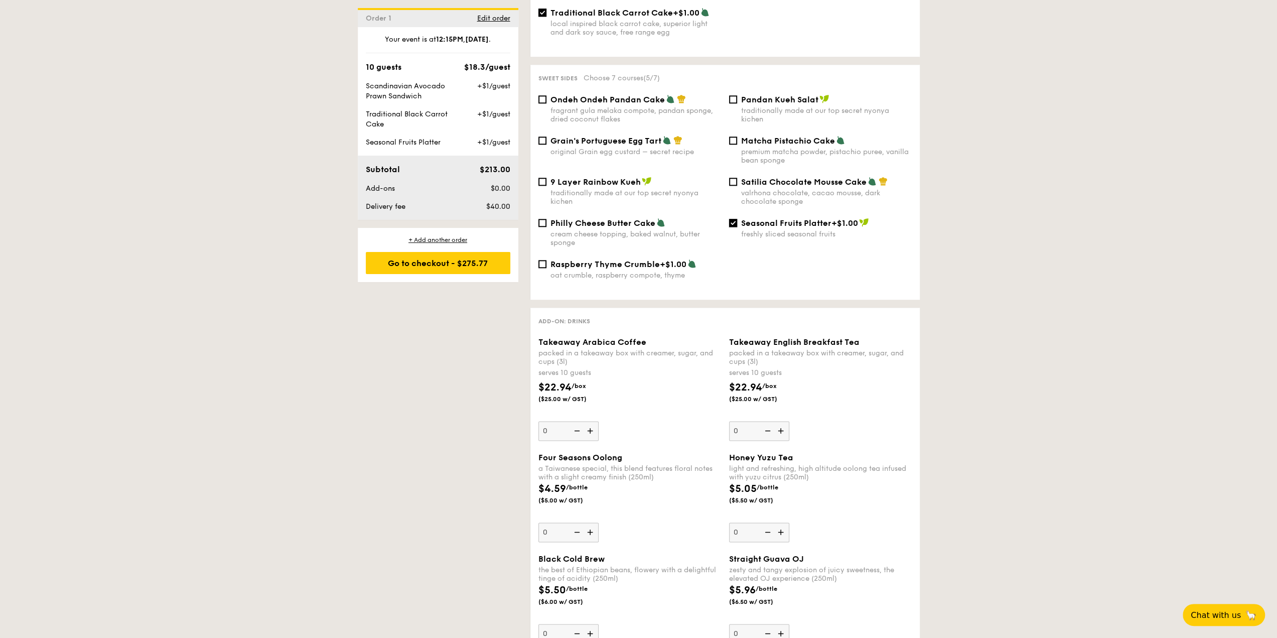
scroll to position [1049, 0]
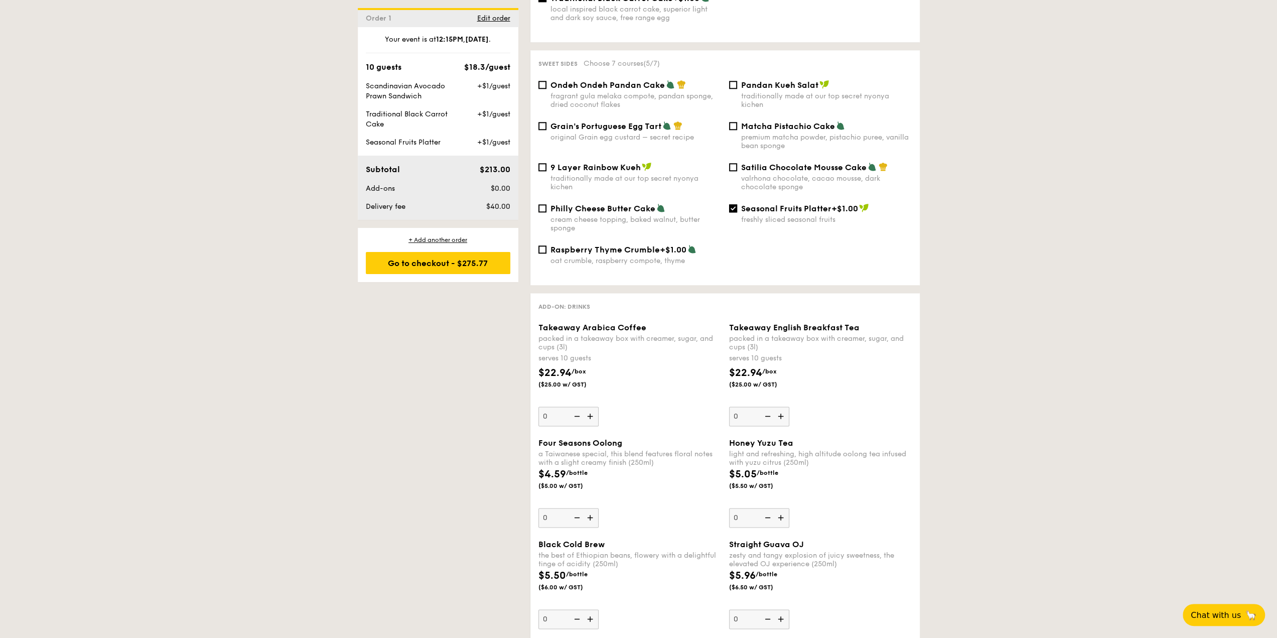
click at [596, 422] on img at bounding box center [590, 415] width 15 height 19
click at [596, 422] on input "0" at bounding box center [568, 416] width 60 height 20
type input "1"
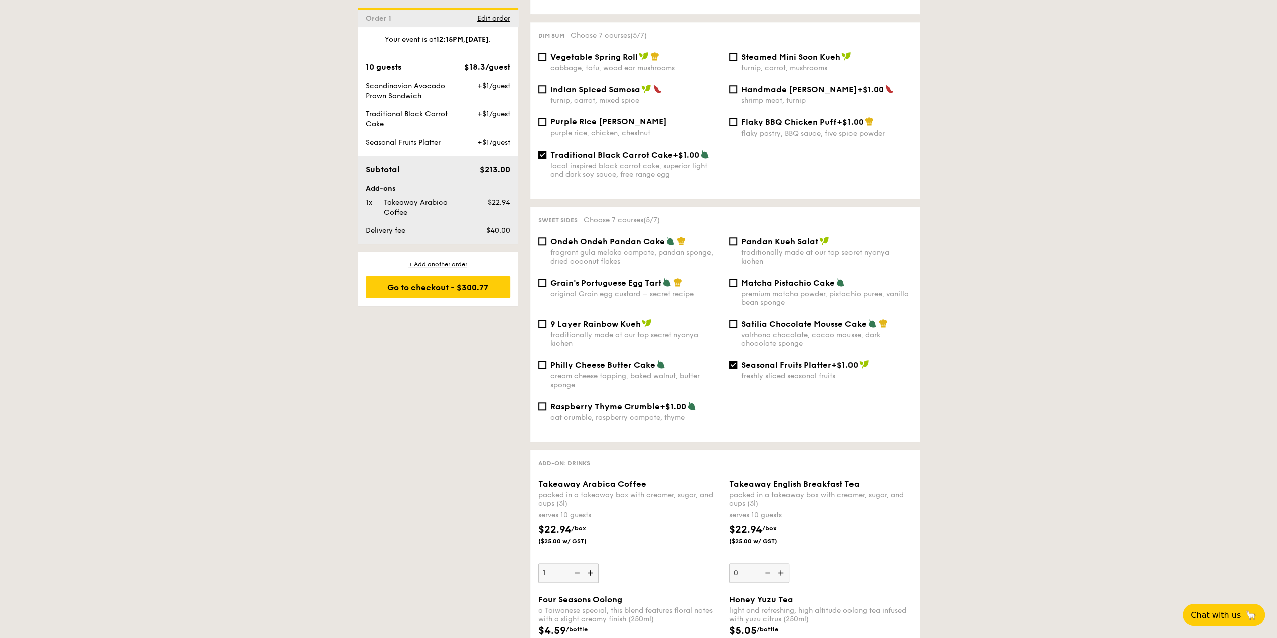
scroll to position [903, 0]
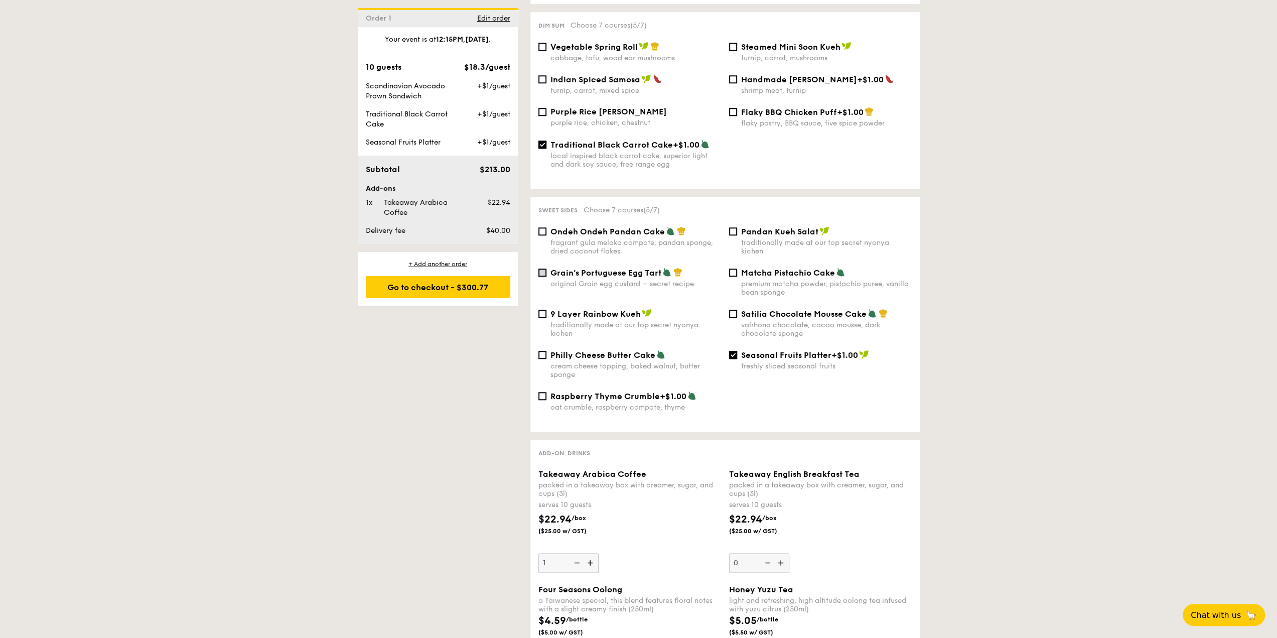
click at [545, 274] on input "Grain's Portuguese Egg Tart original Grain egg custard – secret recipe" at bounding box center [542, 272] width 8 height 8
checkbox input "true"
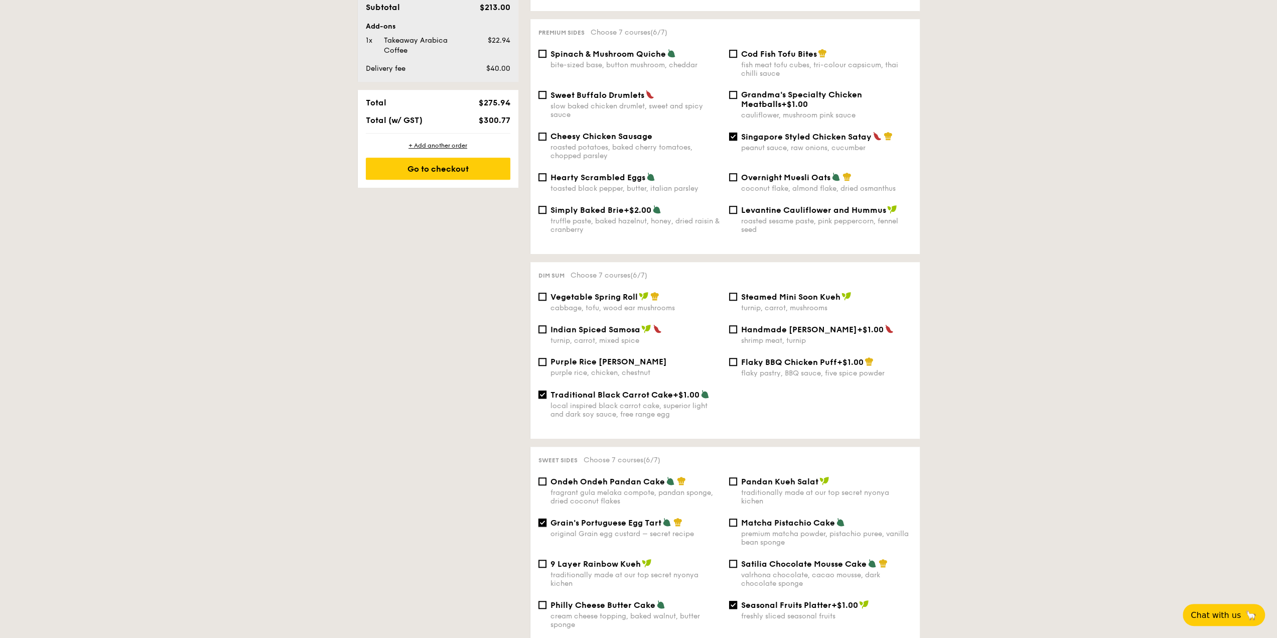
scroll to position [652, 0]
click at [732, 330] on input "Handmade [PERSON_NAME] +$1.00 shrimp meat, turnip" at bounding box center [733, 330] width 8 height 8
checkbox input "true"
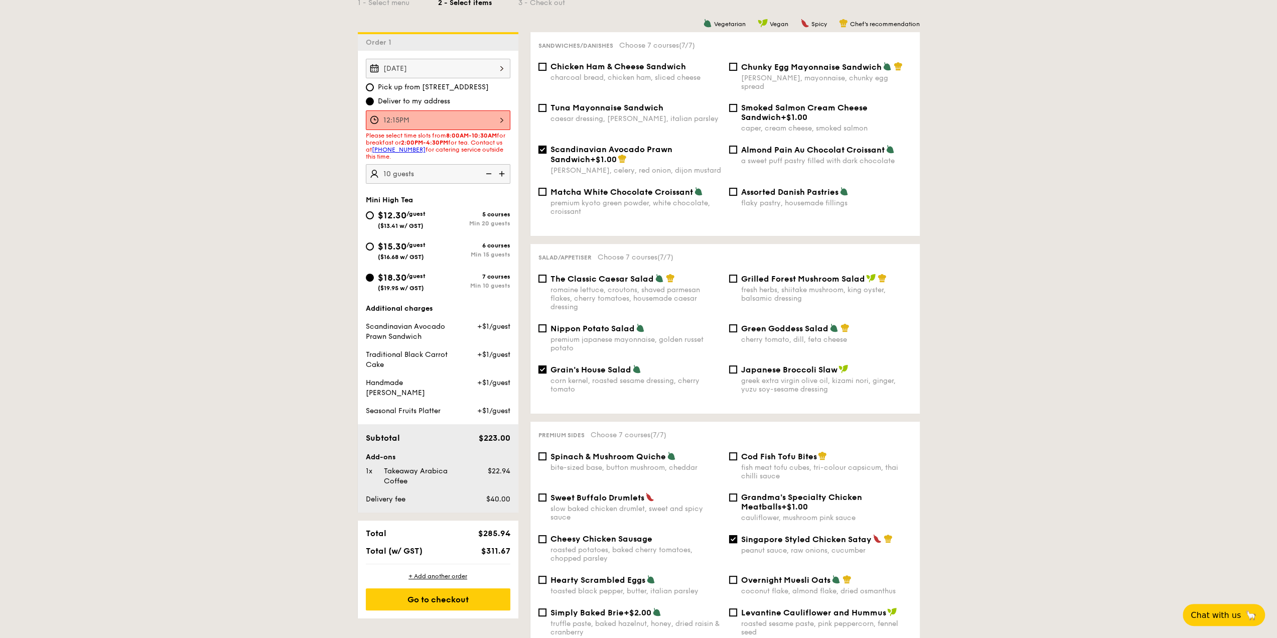
scroll to position [0, 0]
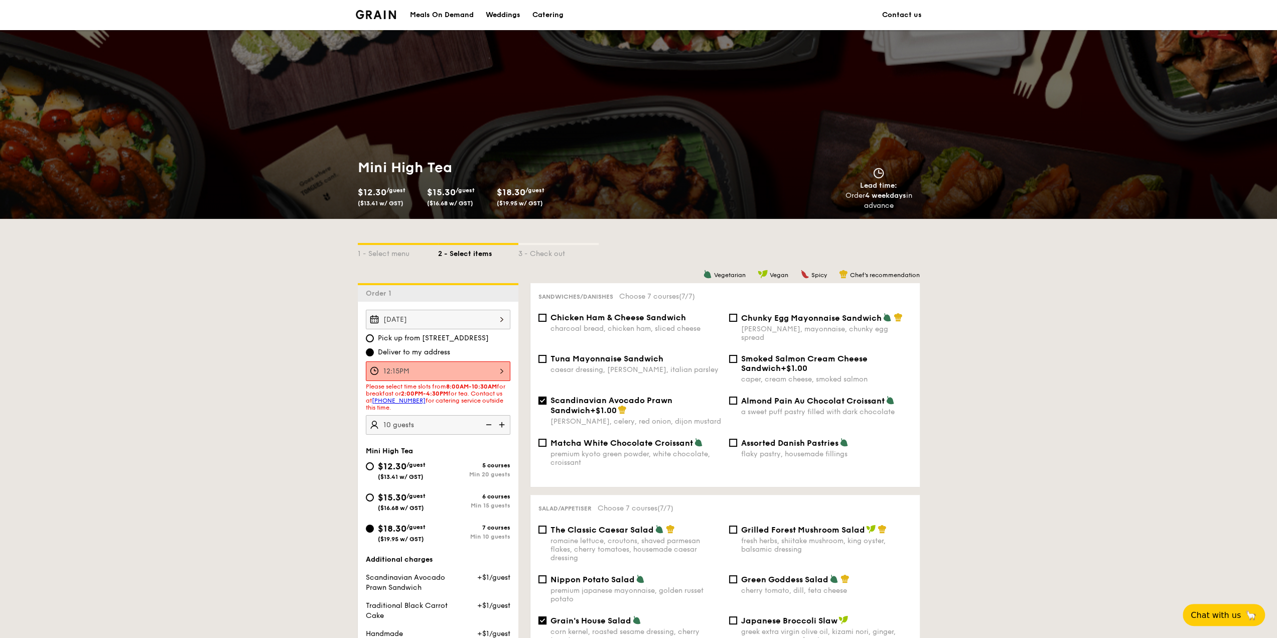
click at [404, 11] on link "Meals On Demand" at bounding box center [442, 15] width 76 height 30
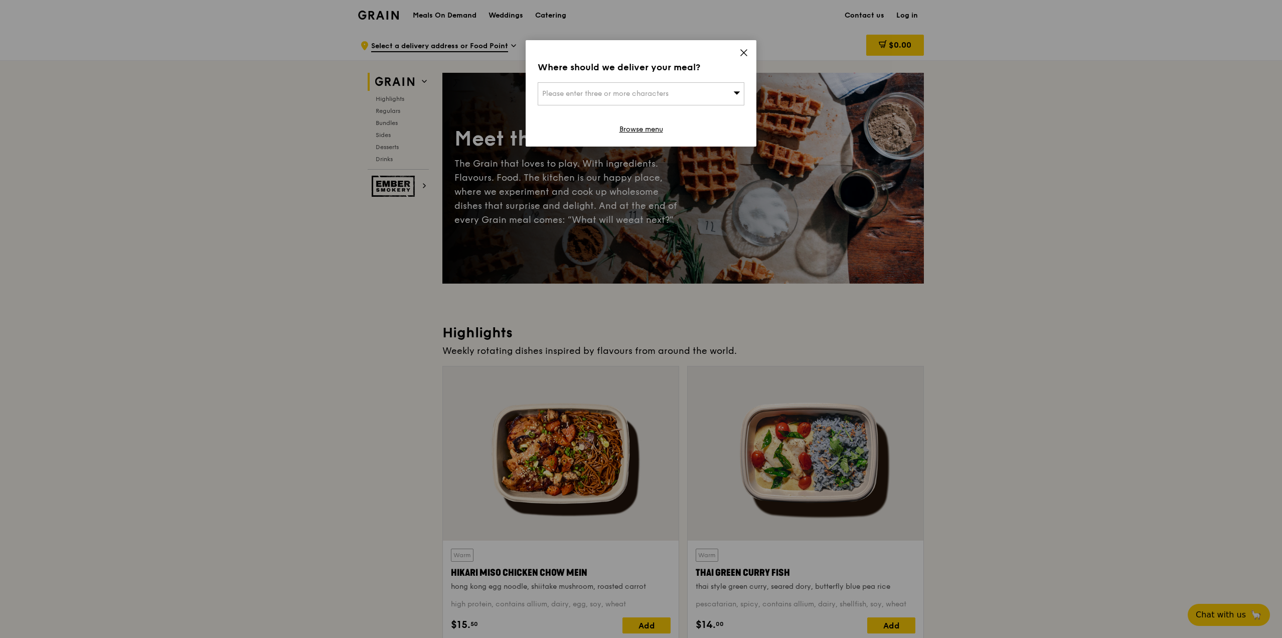
click at [742, 49] on icon at bounding box center [743, 52] width 9 height 9
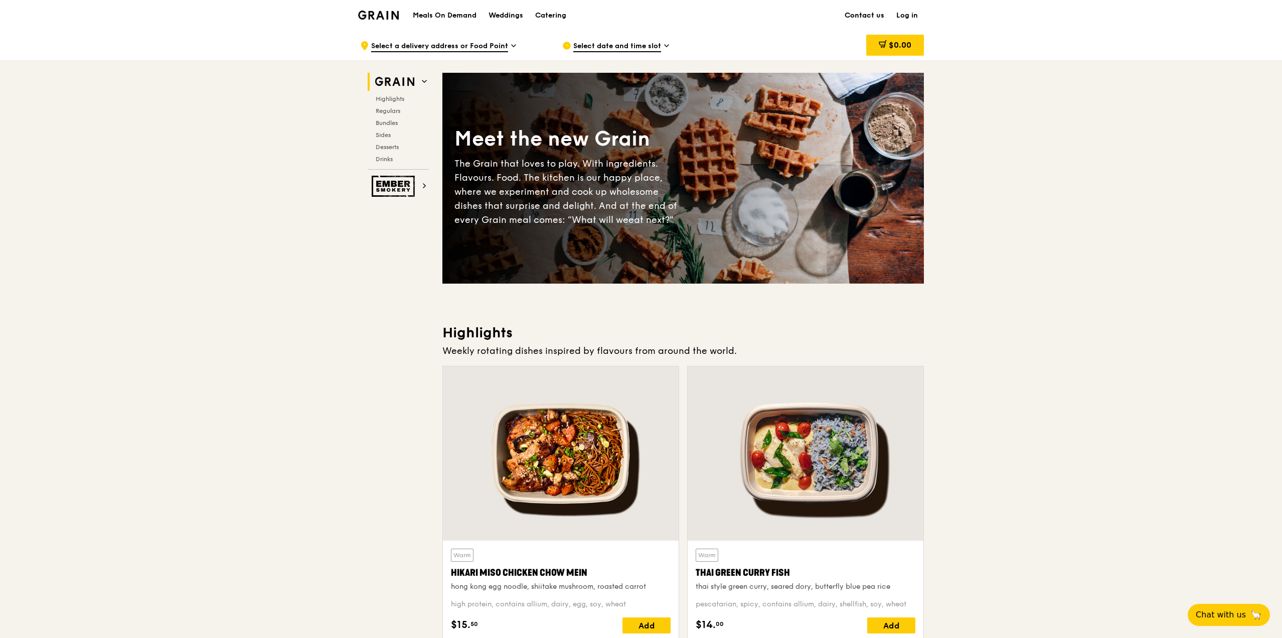
click at [869, 10] on link "Contact us" at bounding box center [865, 16] width 52 height 30
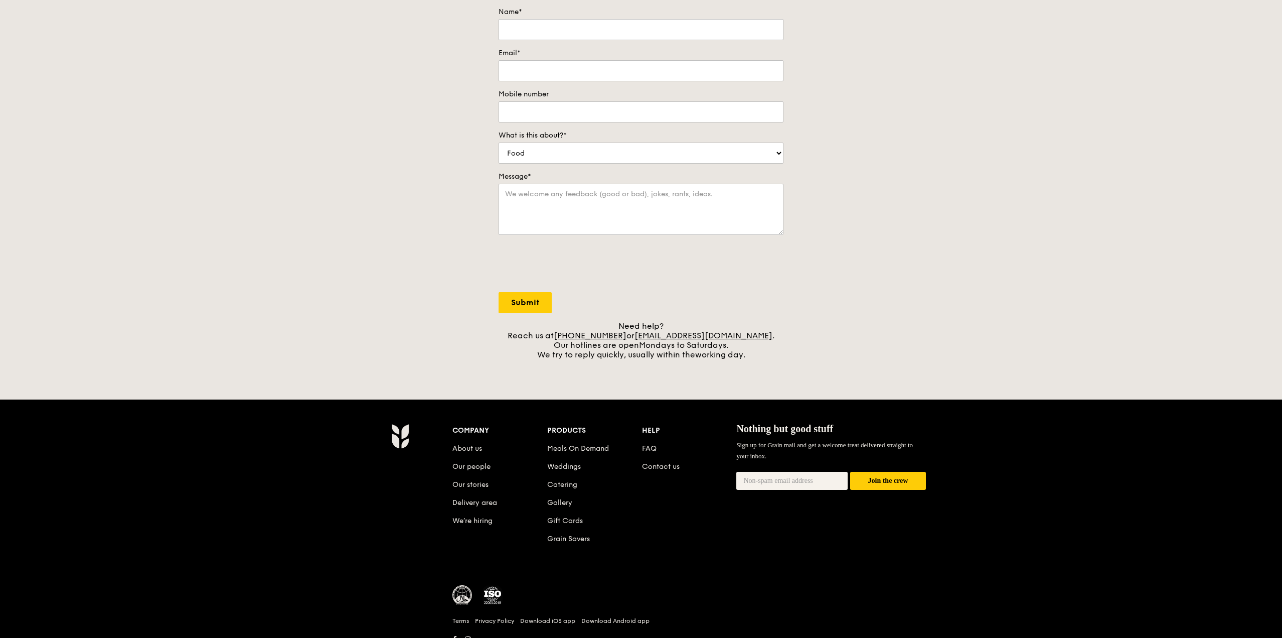
scroll to position [150, 0]
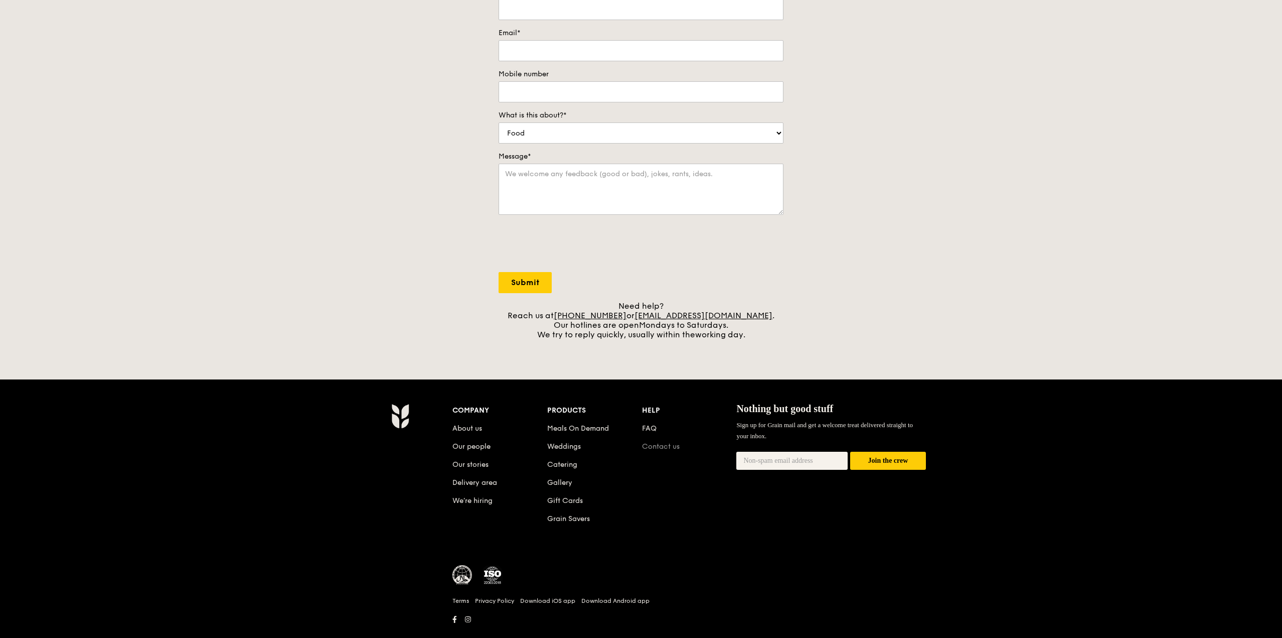
click at [657, 445] on link "Contact us" at bounding box center [661, 446] width 38 height 9
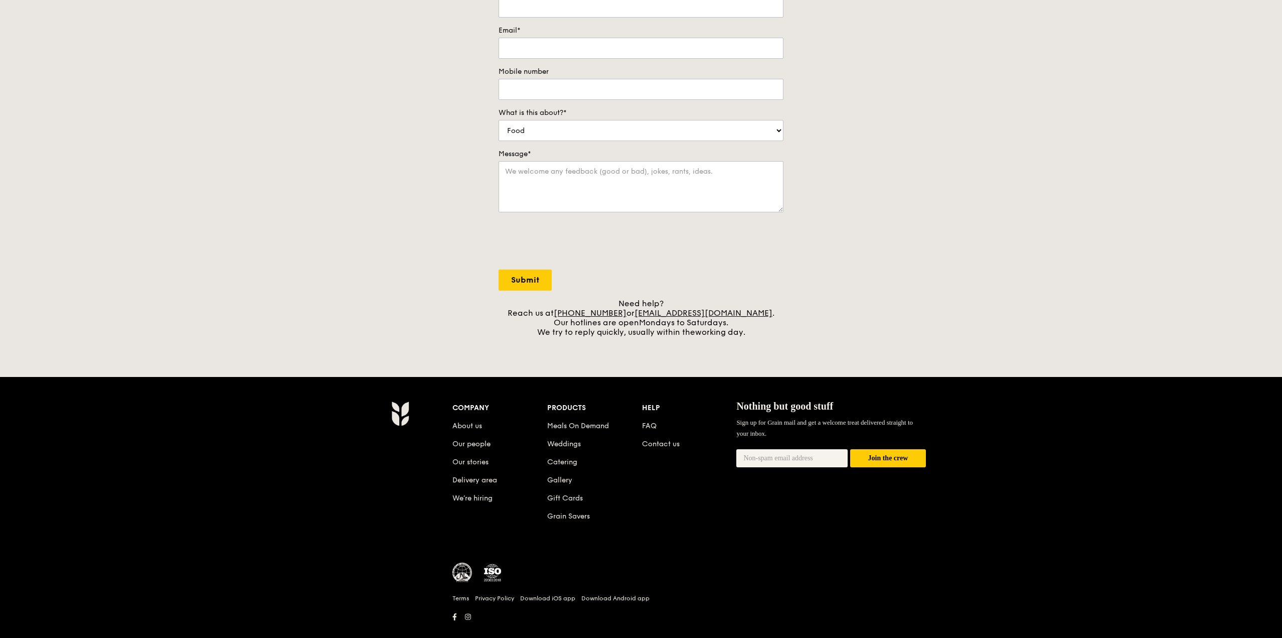
scroll to position [170, 0]
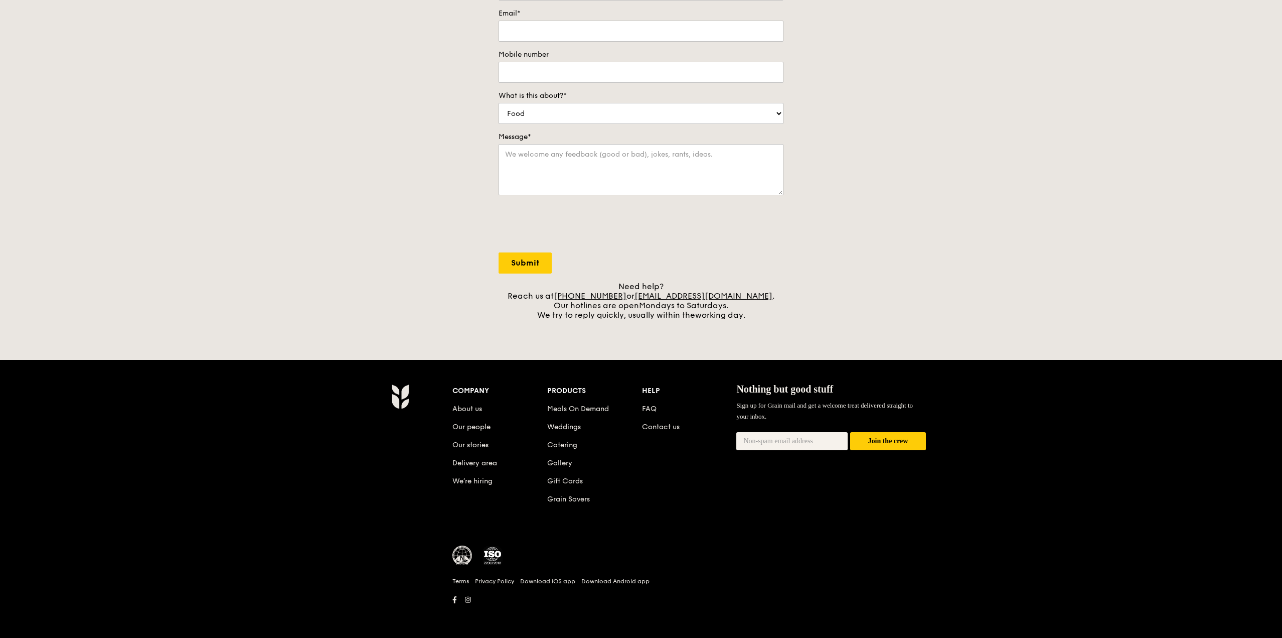
click at [495, 468] on li "Delivery area" at bounding box center [499, 461] width 95 height 18
click at [495, 463] on link "Delivery area" at bounding box center [474, 463] width 45 height 9
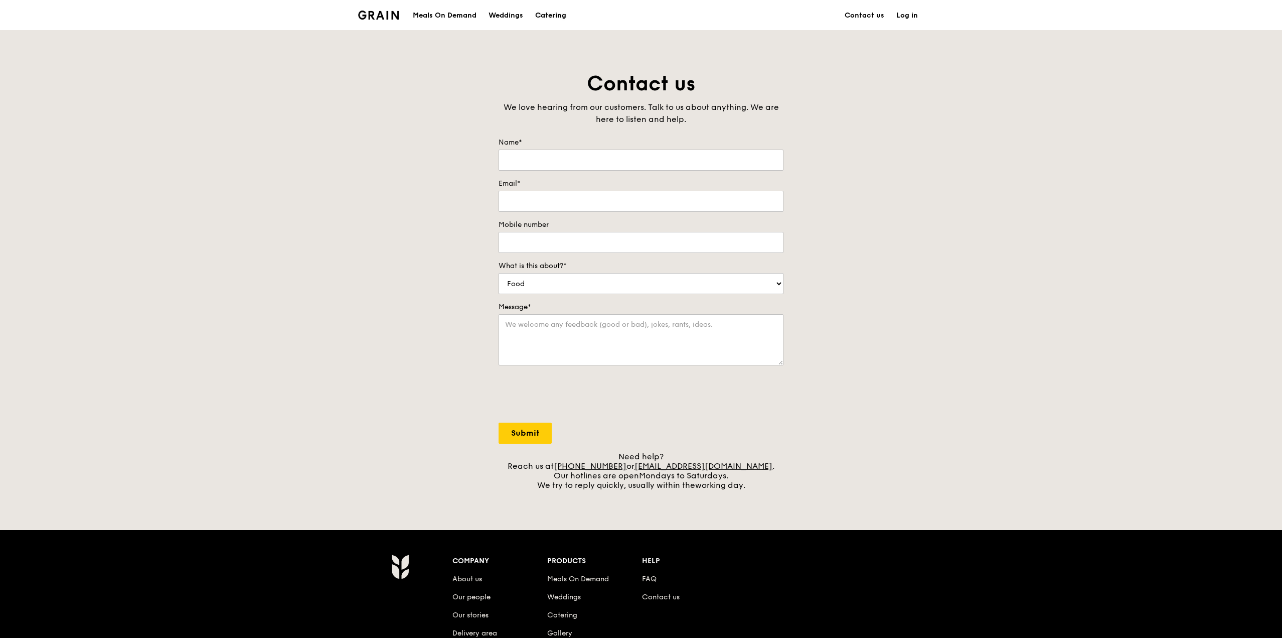
click at [552, 18] on div "Catering" at bounding box center [550, 16] width 31 height 30
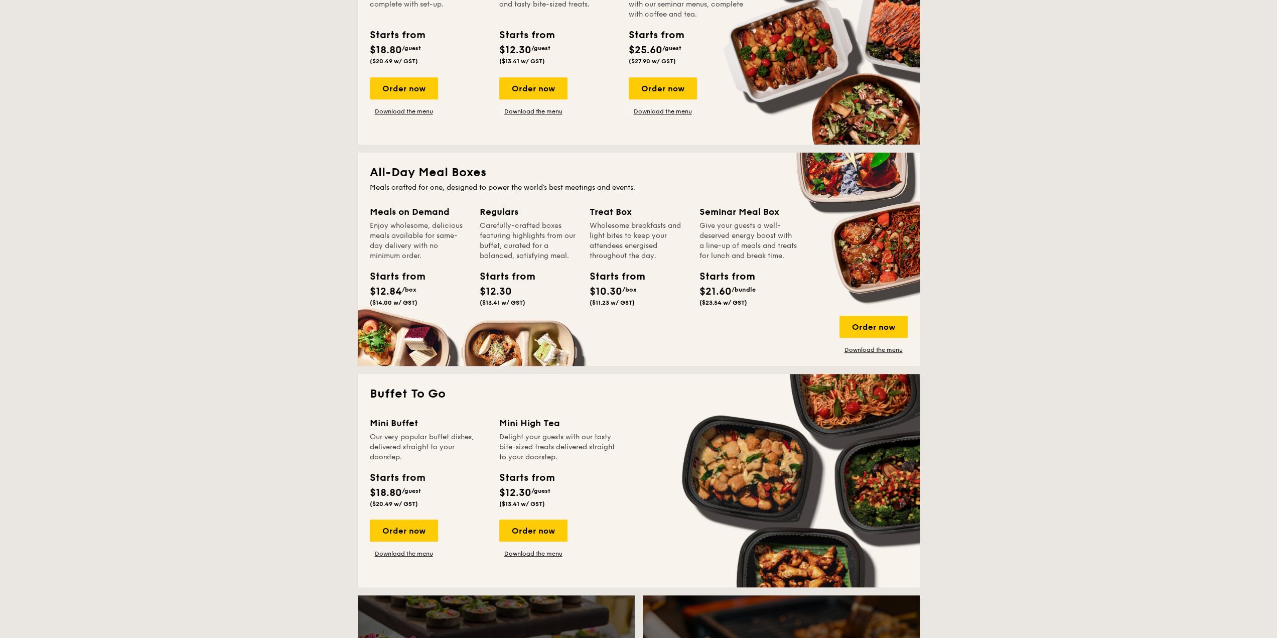
scroll to position [602, 0]
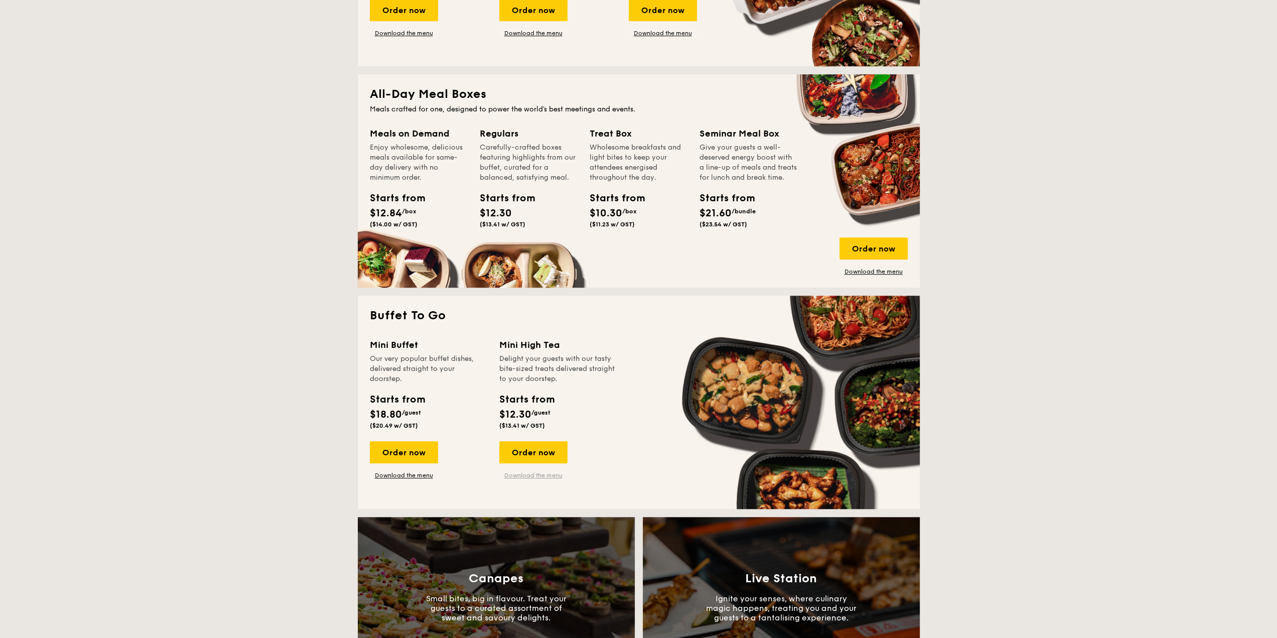
click at [542, 473] on link "Download the menu" at bounding box center [533, 475] width 68 height 8
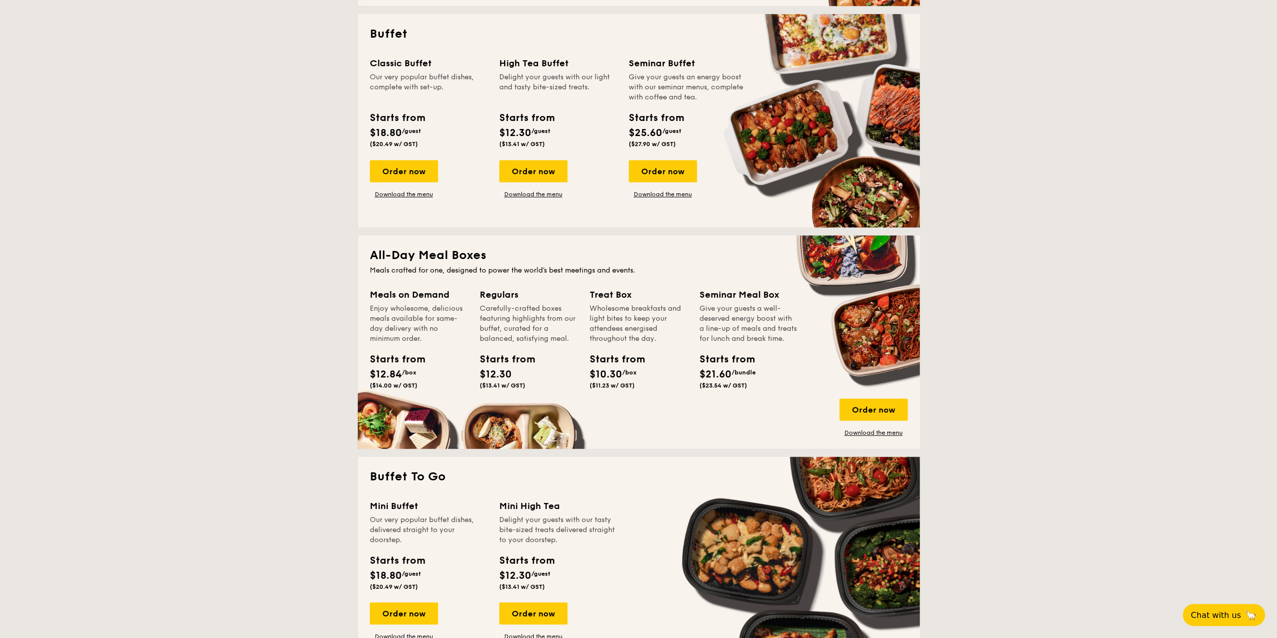
scroll to position [602, 0]
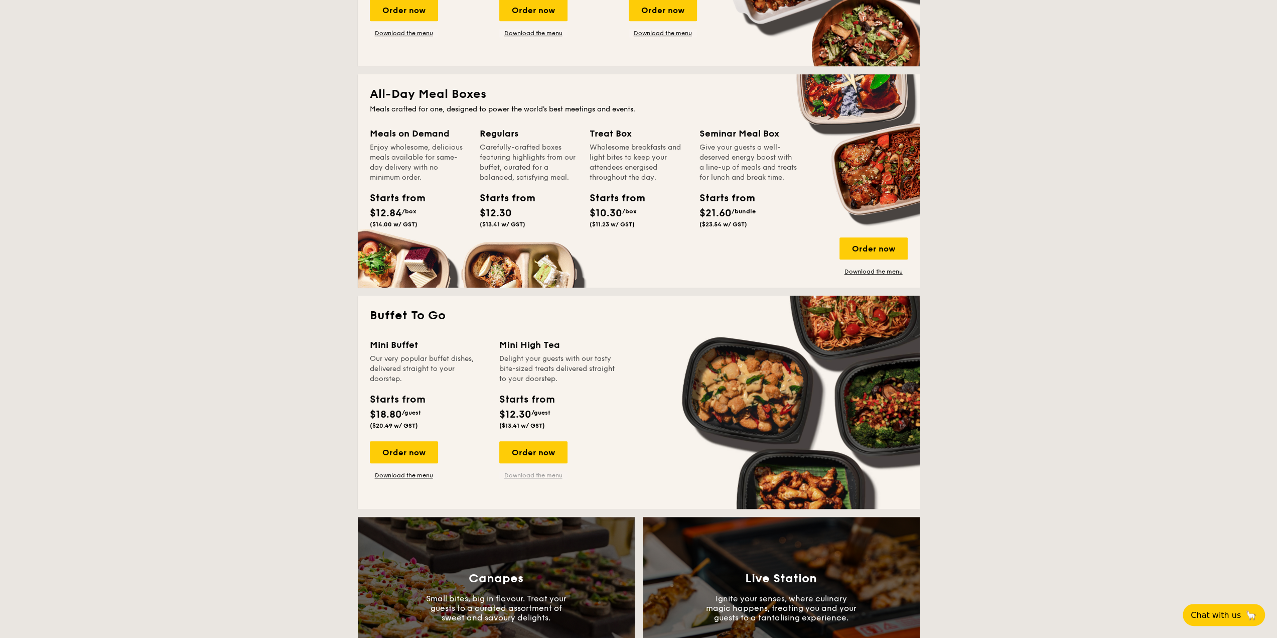
click at [516, 477] on link "Download the menu" at bounding box center [533, 475] width 68 height 8
